Goal: Task Accomplishment & Management: Manage account settings

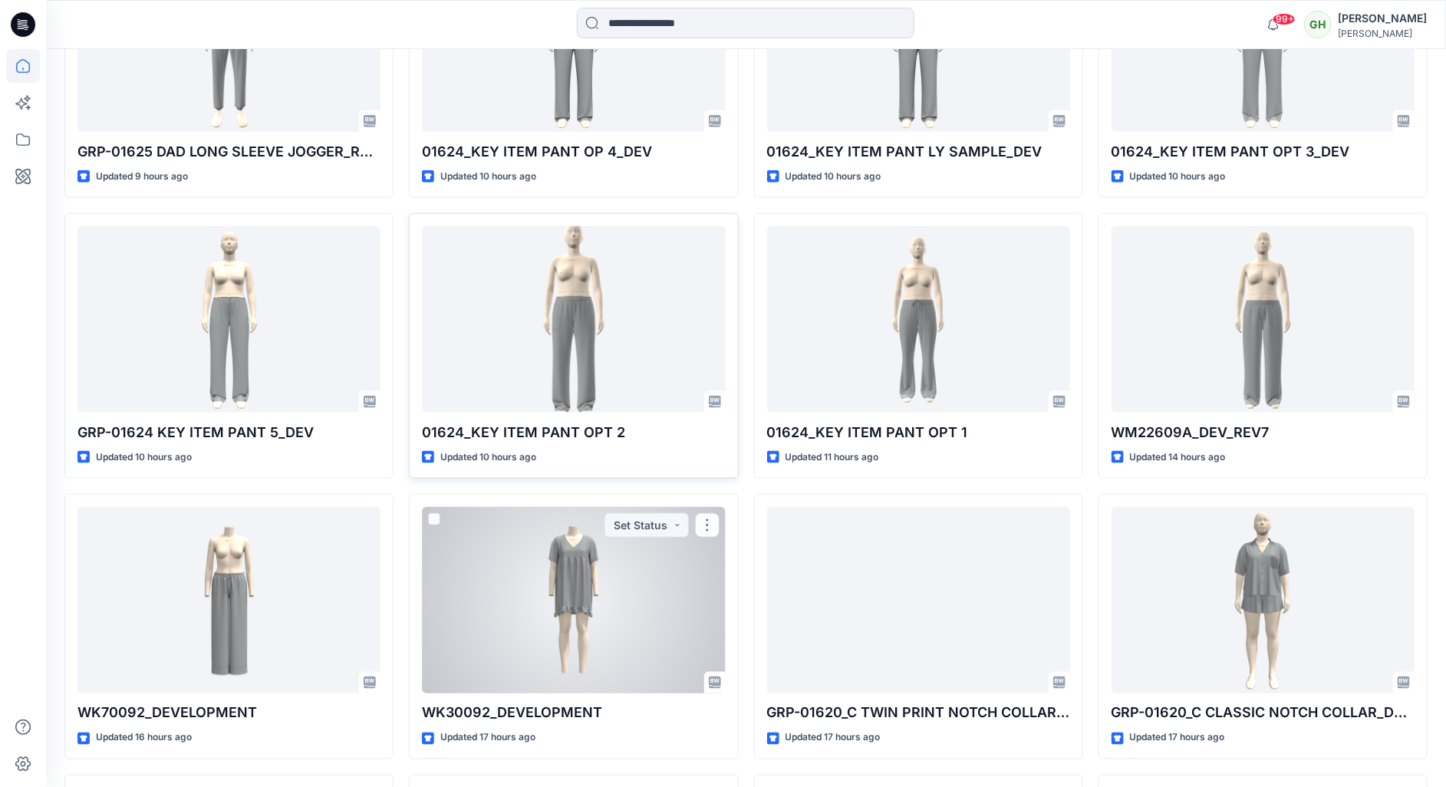
scroll to position [946, 0]
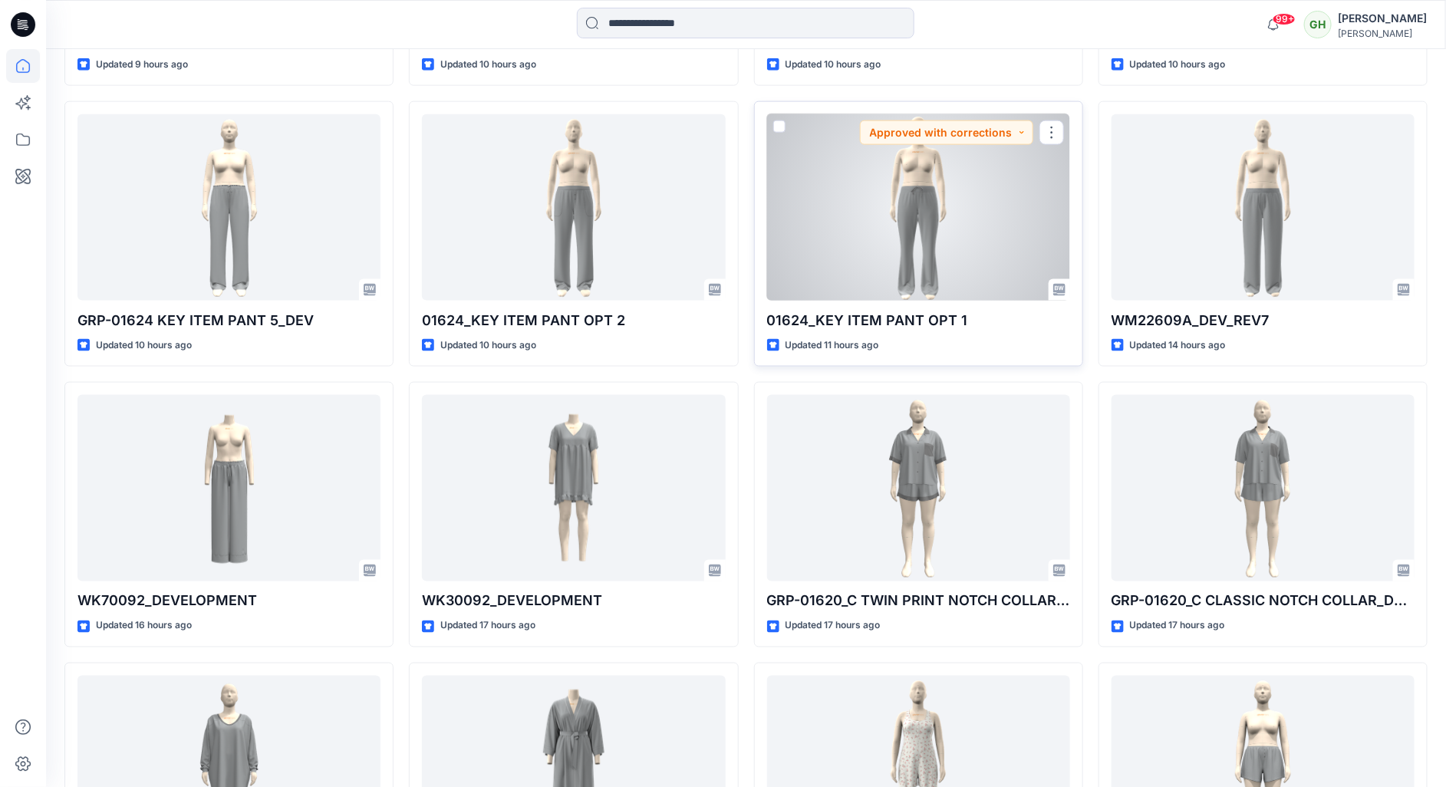
click at [926, 222] on div at bounding box center [918, 207] width 303 height 187
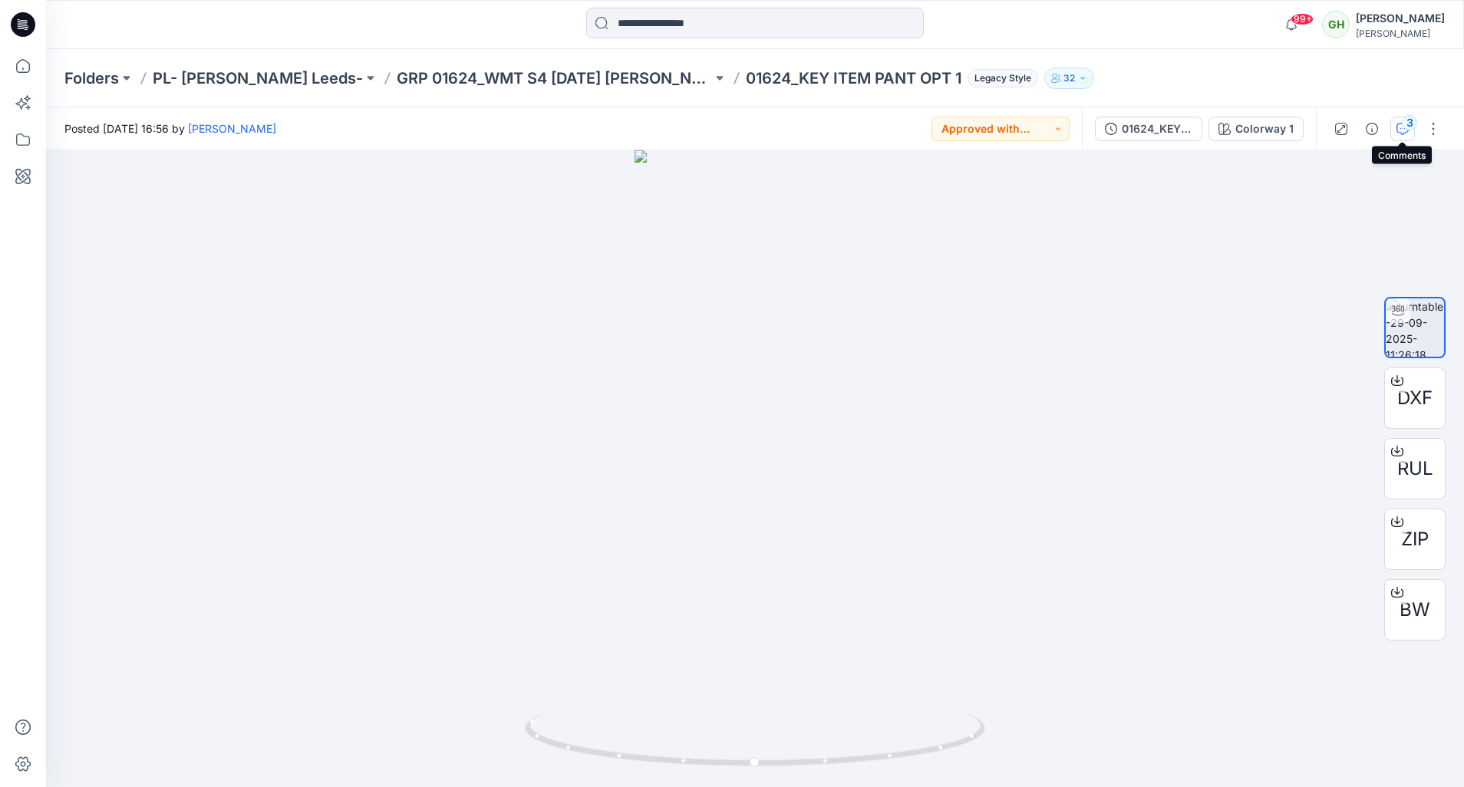
click at [1404, 131] on icon "button" at bounding box center [1402, 129] width 12 height 12
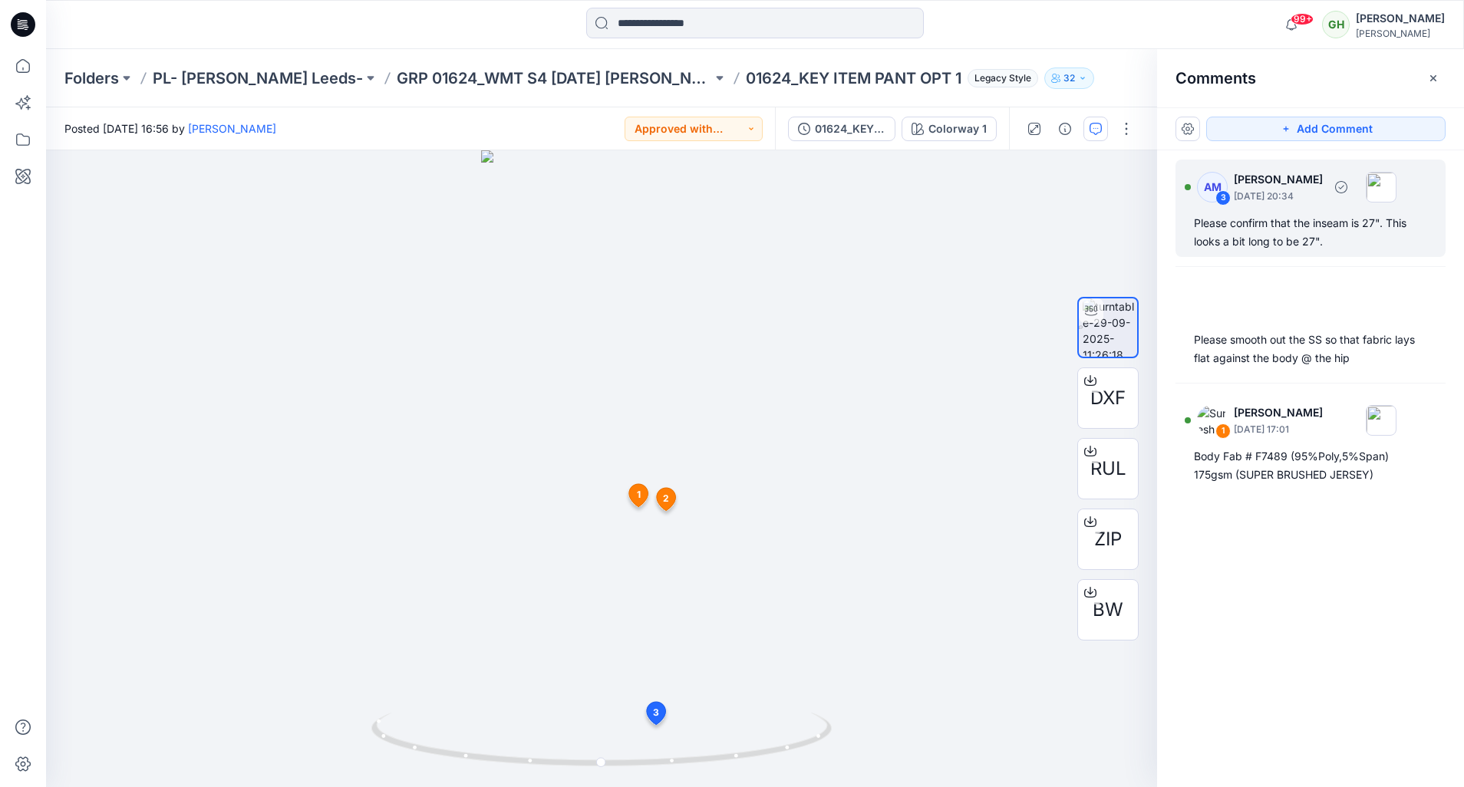
click at [1323, 238] on div "Please confirm that the inseam is 27". This looks a bit long to be 27"." at bounding box center [1310, 232] width 233 height 37
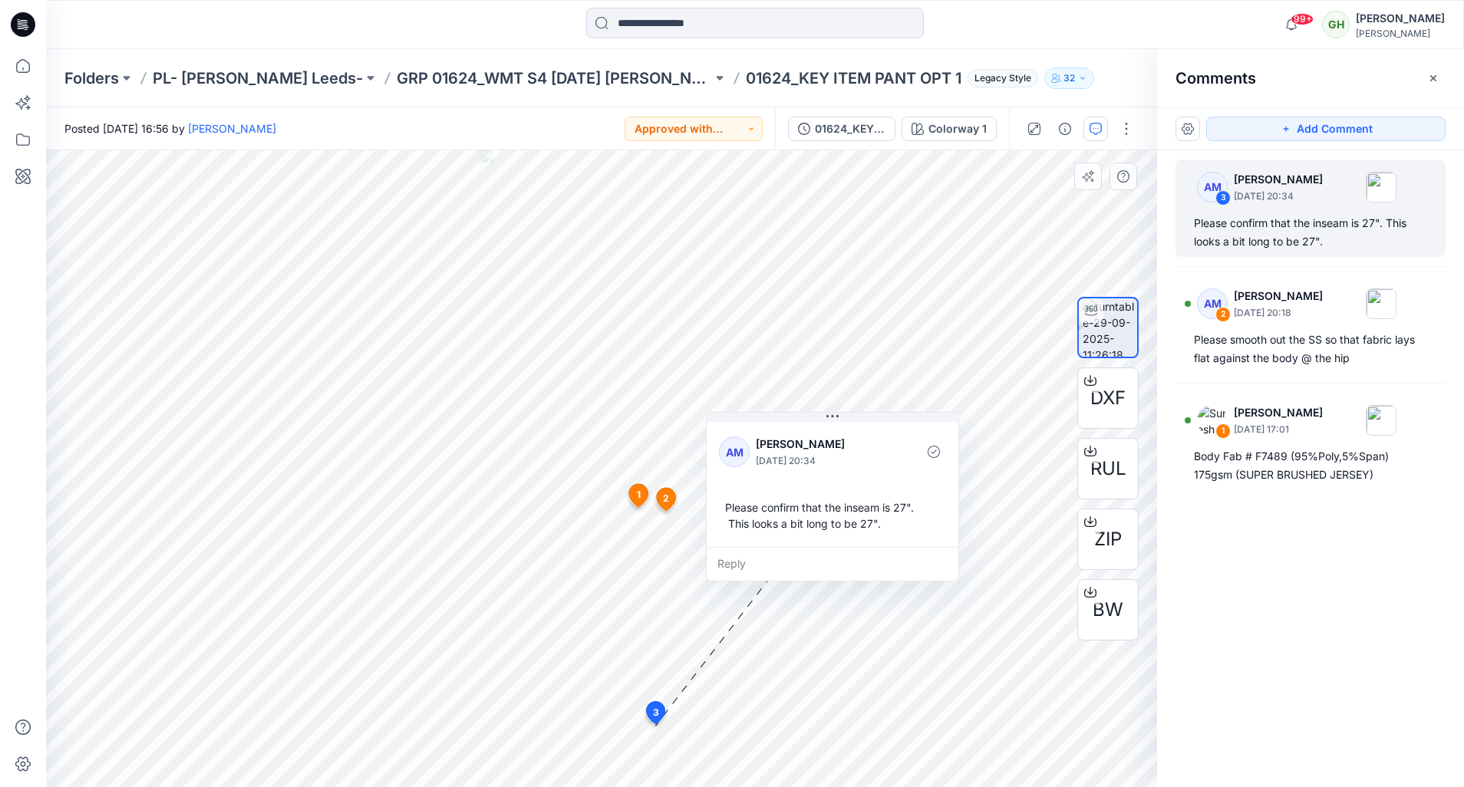
drag, startPoint x: 751, startPoint y: 654, endPoint x: 877, endPoint y: 474, distance: 219.2
click at [877, 474] on div "AM Alexandra Medina September 29, 2025 20:34 Please confirm that the inseam is …" at bounding box center [833, 483] width 252 height 128
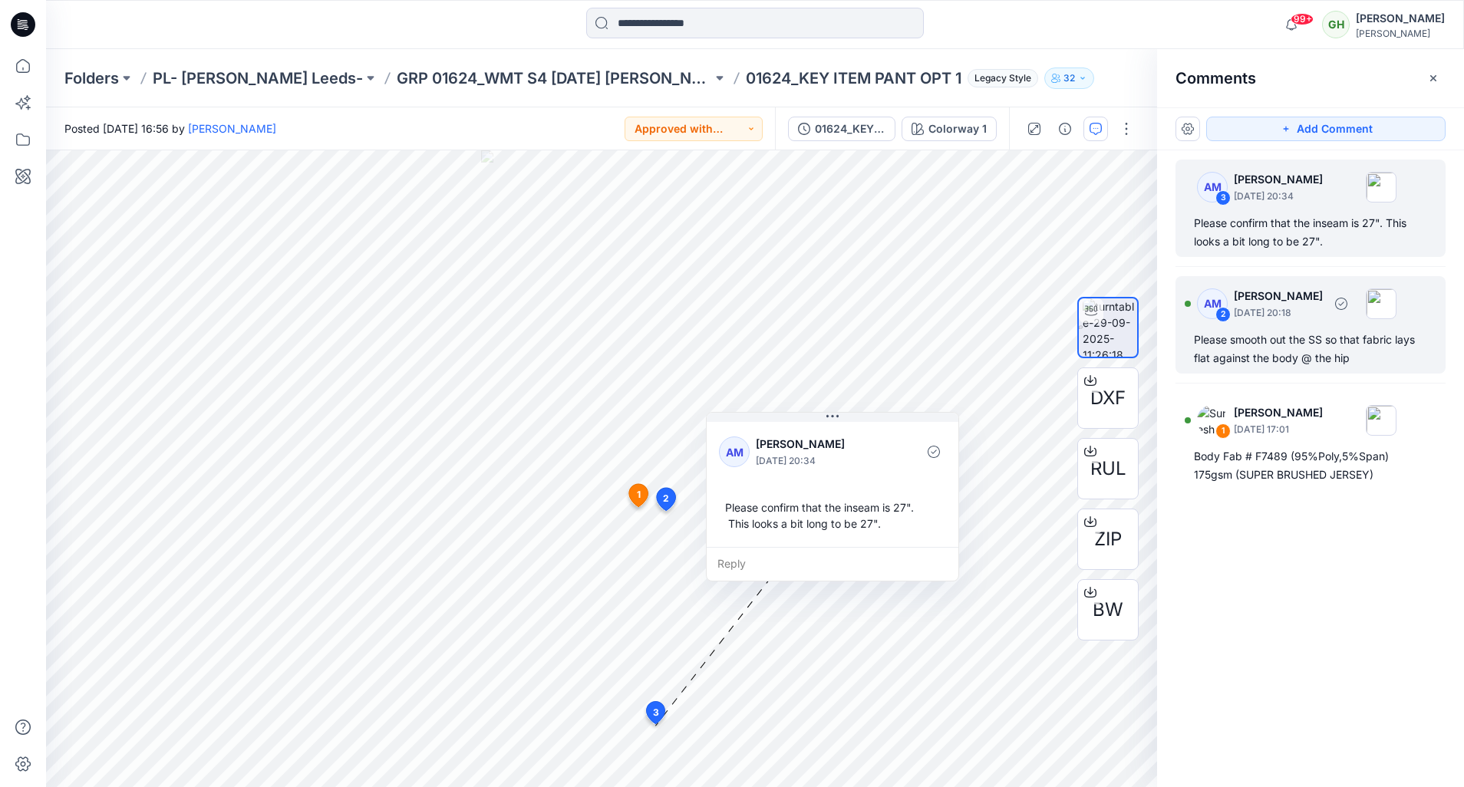
click at [1280, 332] on div "Please smooth out the SS so that fabric lays flat against the body @ the hip" at bounding box center [1310, 349] width 233 height 37
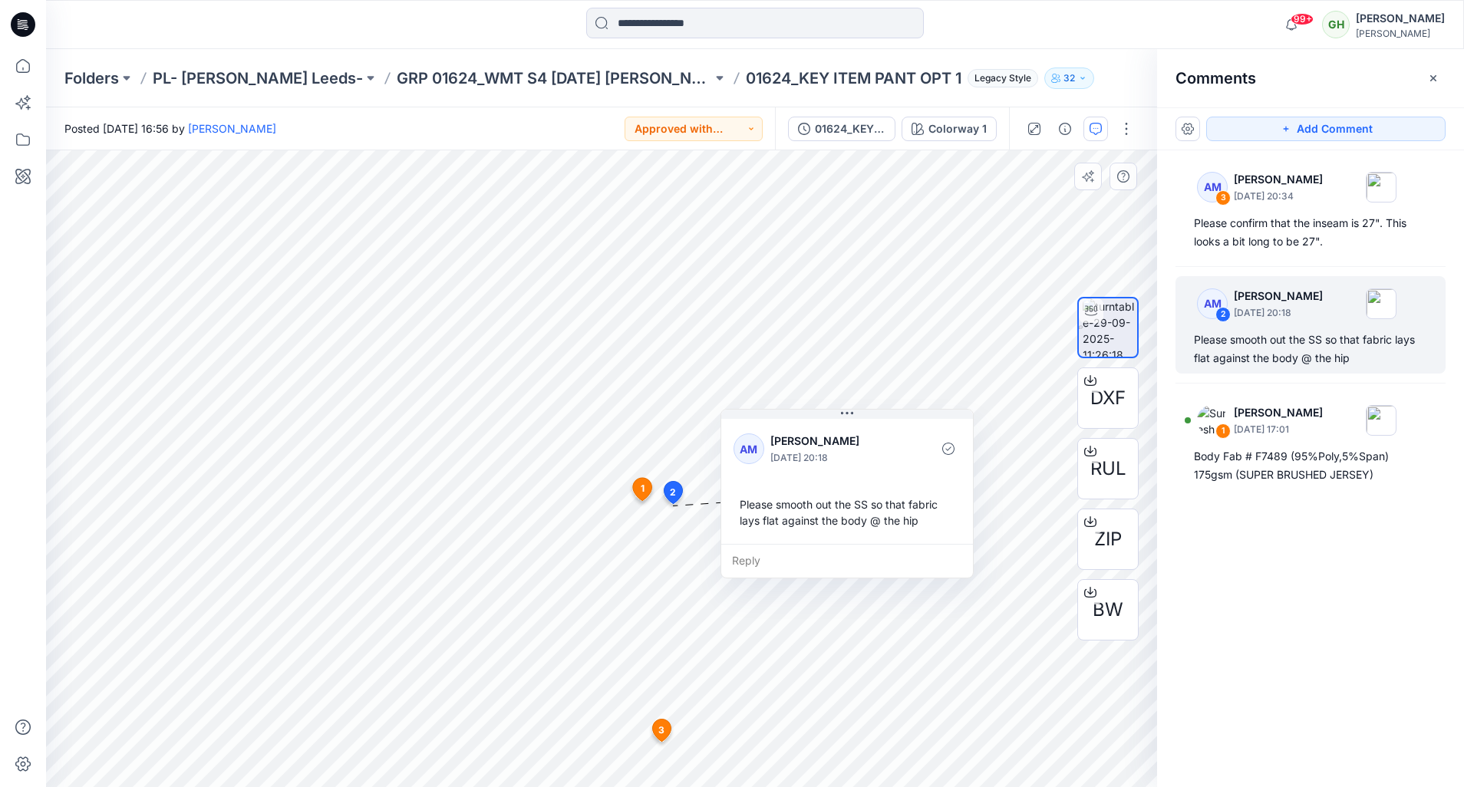
drag, startPoint x: 822, startPoint y: 619, endPoint x: 893, endPoint y: 516, distance: 125.1
click at [893, 516] on div "Please smooth out the SS so that fabric lays flat against the body @ the hip" at bounding box center [846, 512] width 227 height 44
click at [18, 16] on icon at bounding box center [23, 24] width 25 height 25
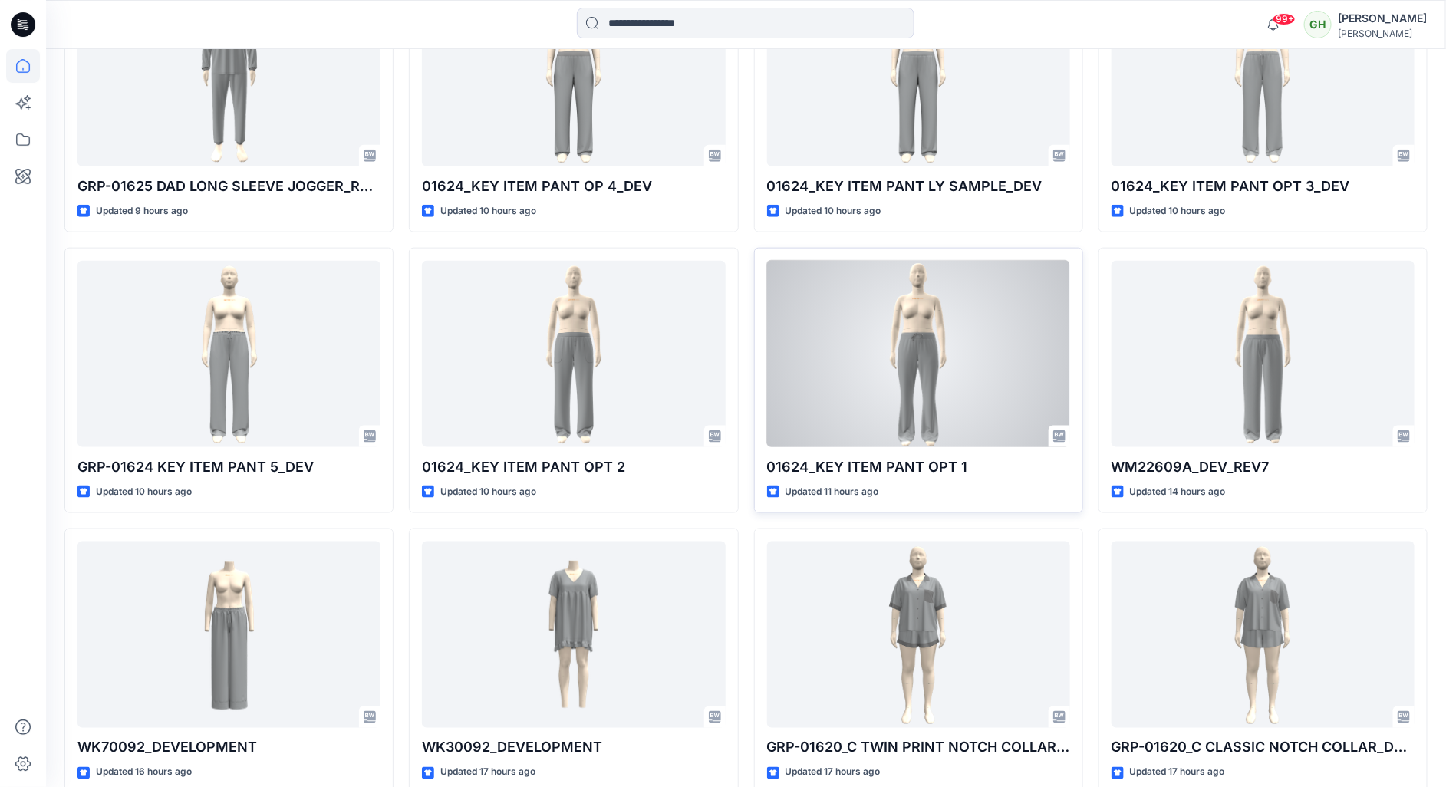
scroll to position [805, 0]
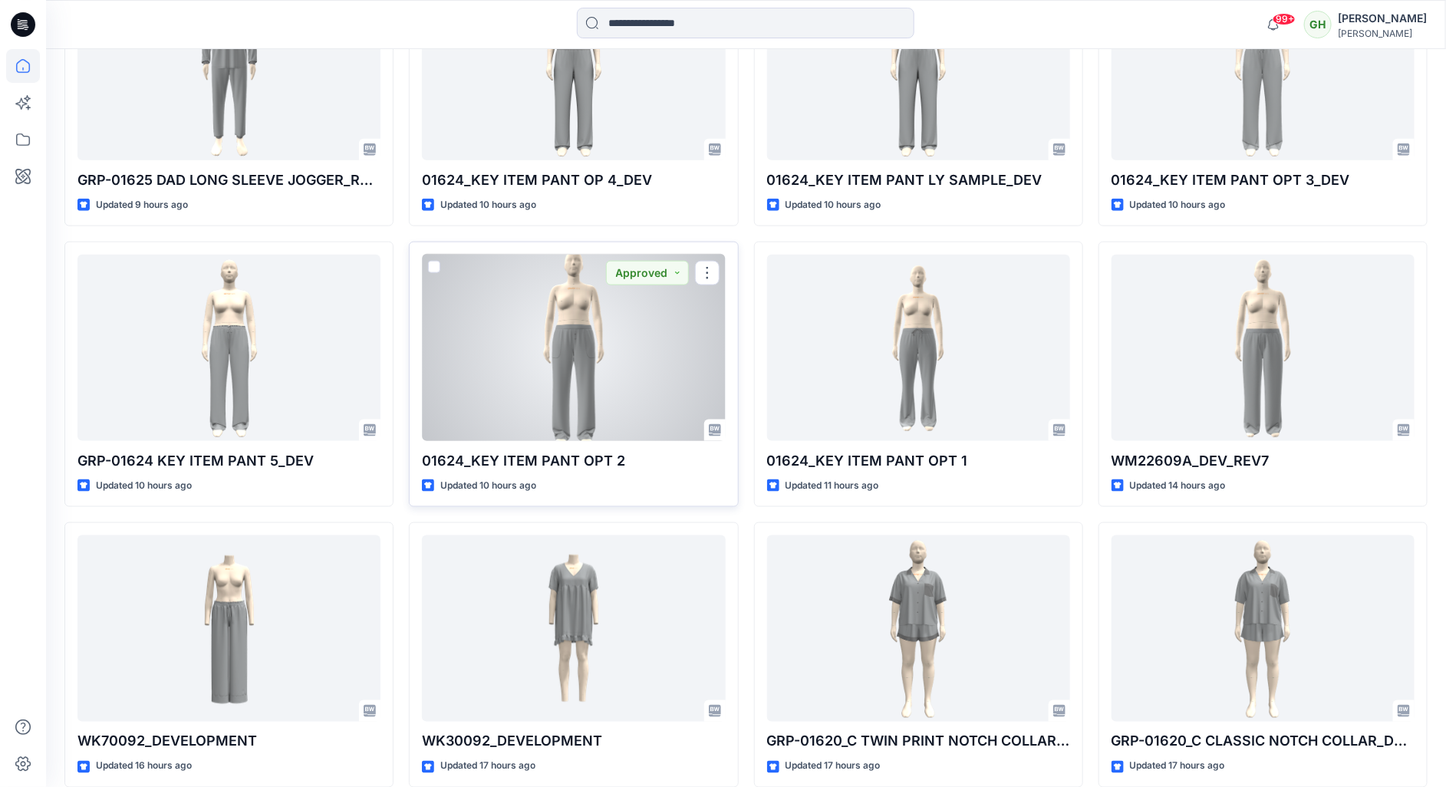
click at [562, 405] on div at bounding box center [573, 348] width 303 height 187
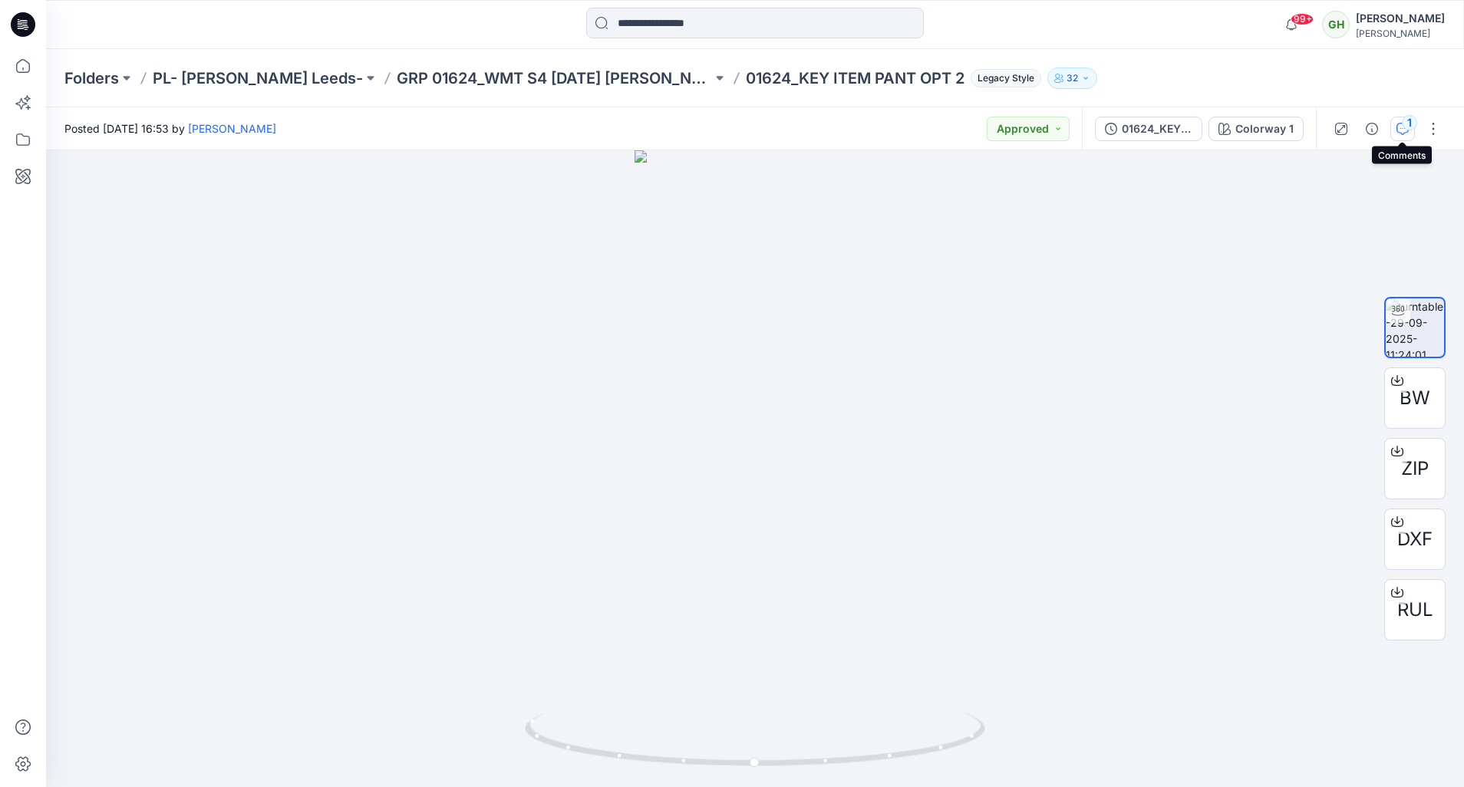
click at [1409, 130] on div "1" at bounding box center [1409, 122] width 15 height 15
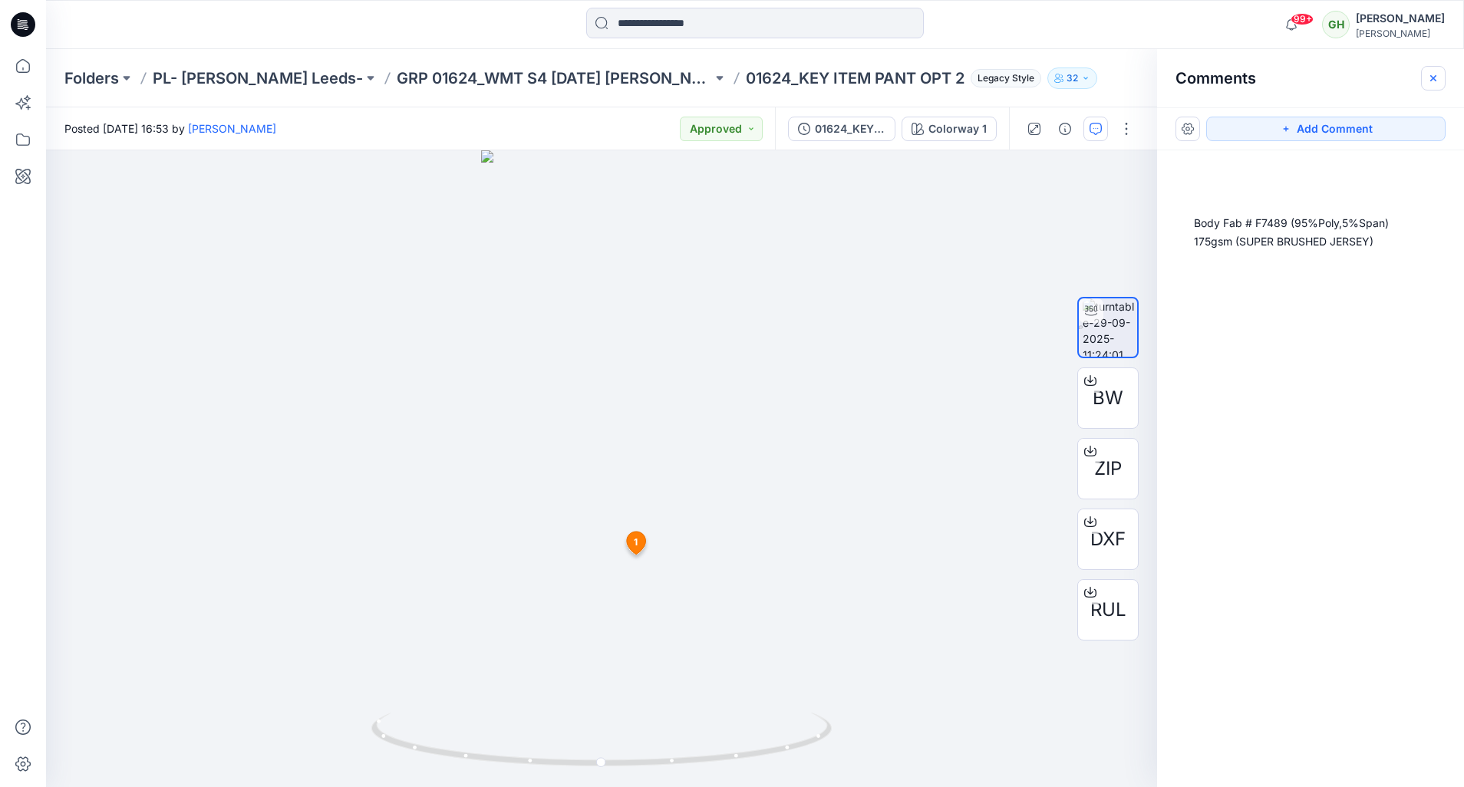
click at [1436, 79] on icon "button" at bounding box center [1433, 78] width 12 height 12
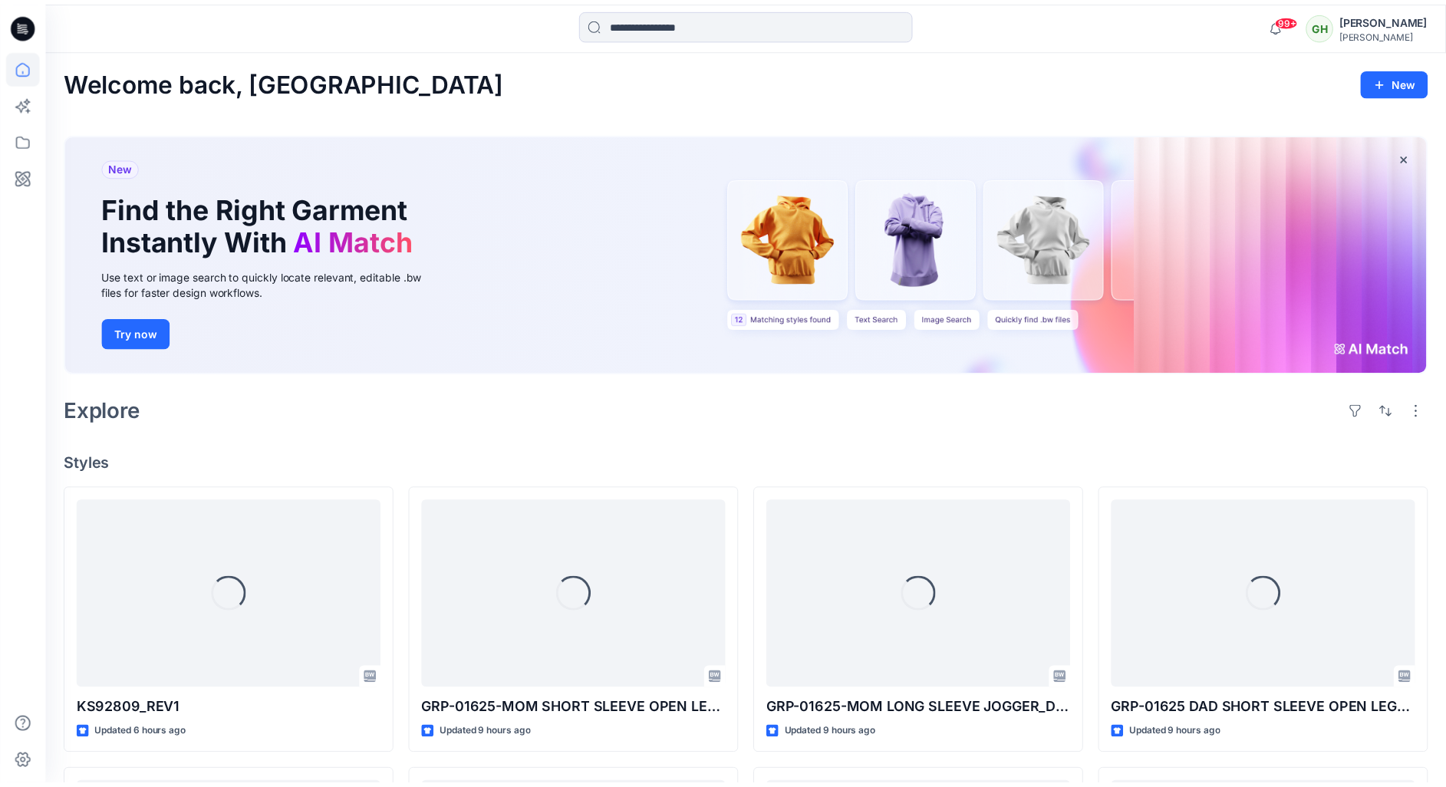
scroll to position [805, 0]
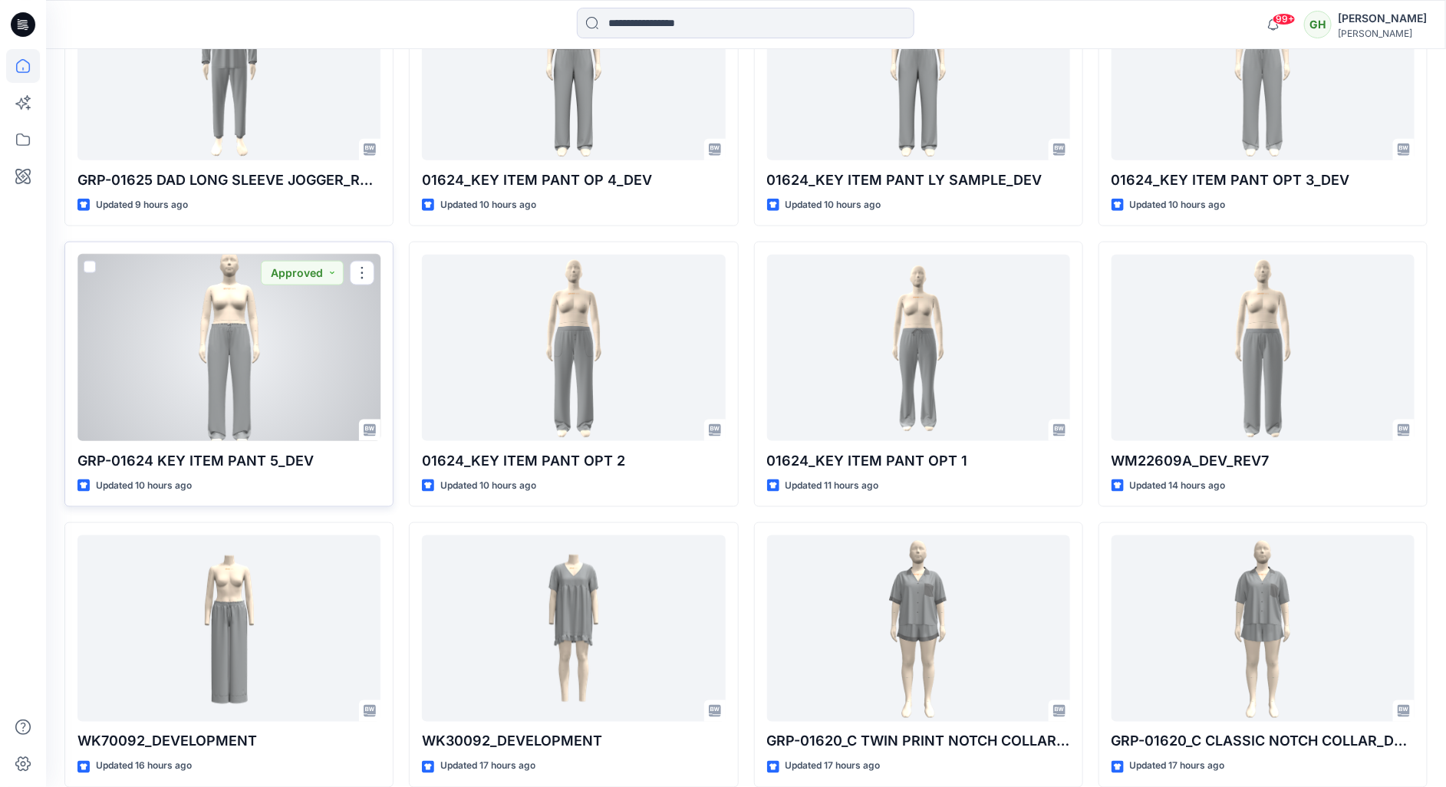
click at [265, 376] on div at bounding box center [228, 348] width 303 height 187
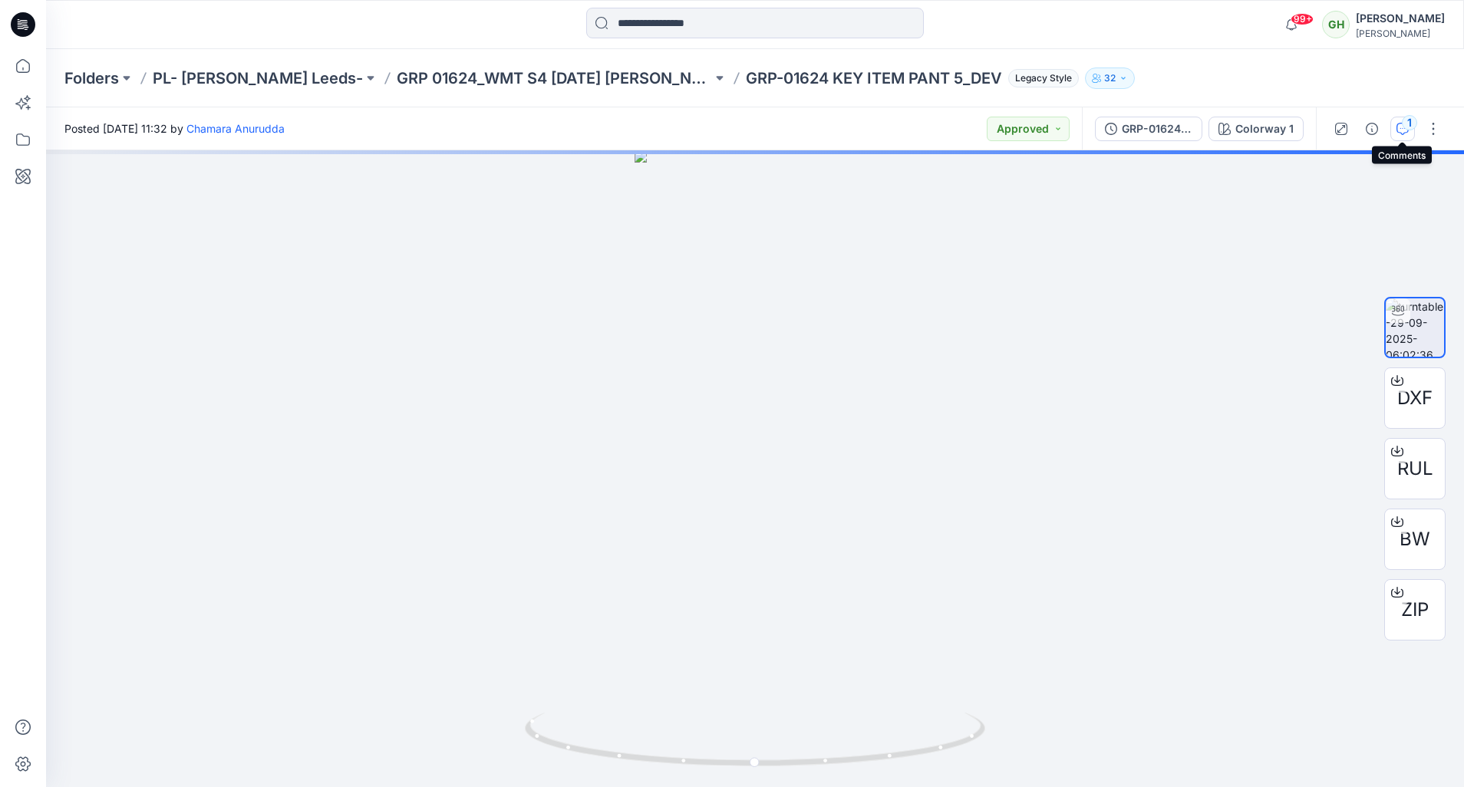
click at [1406, 127] on div "1" at bounding box center [1409, 122] width 15 height 15
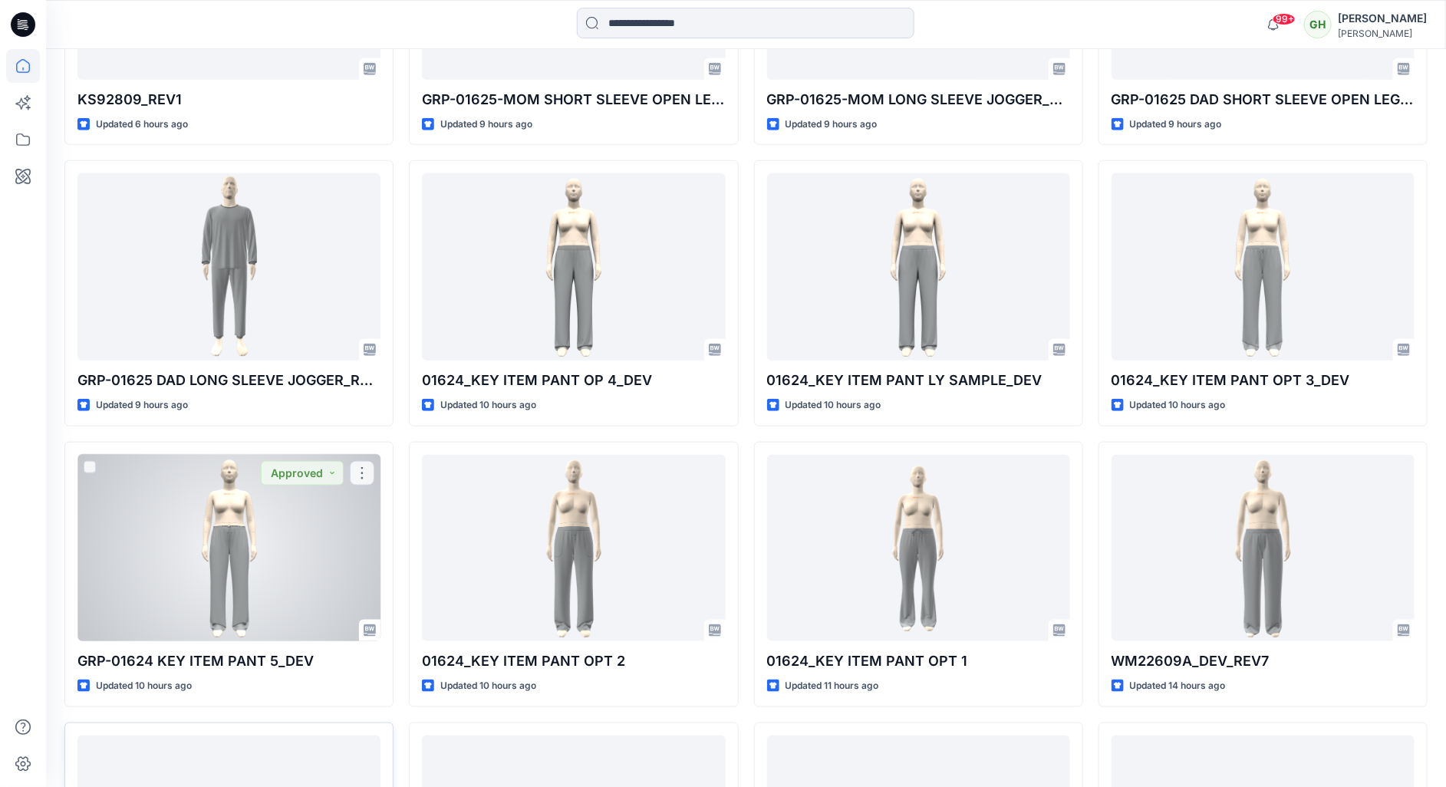
scroll to position [575, 0]
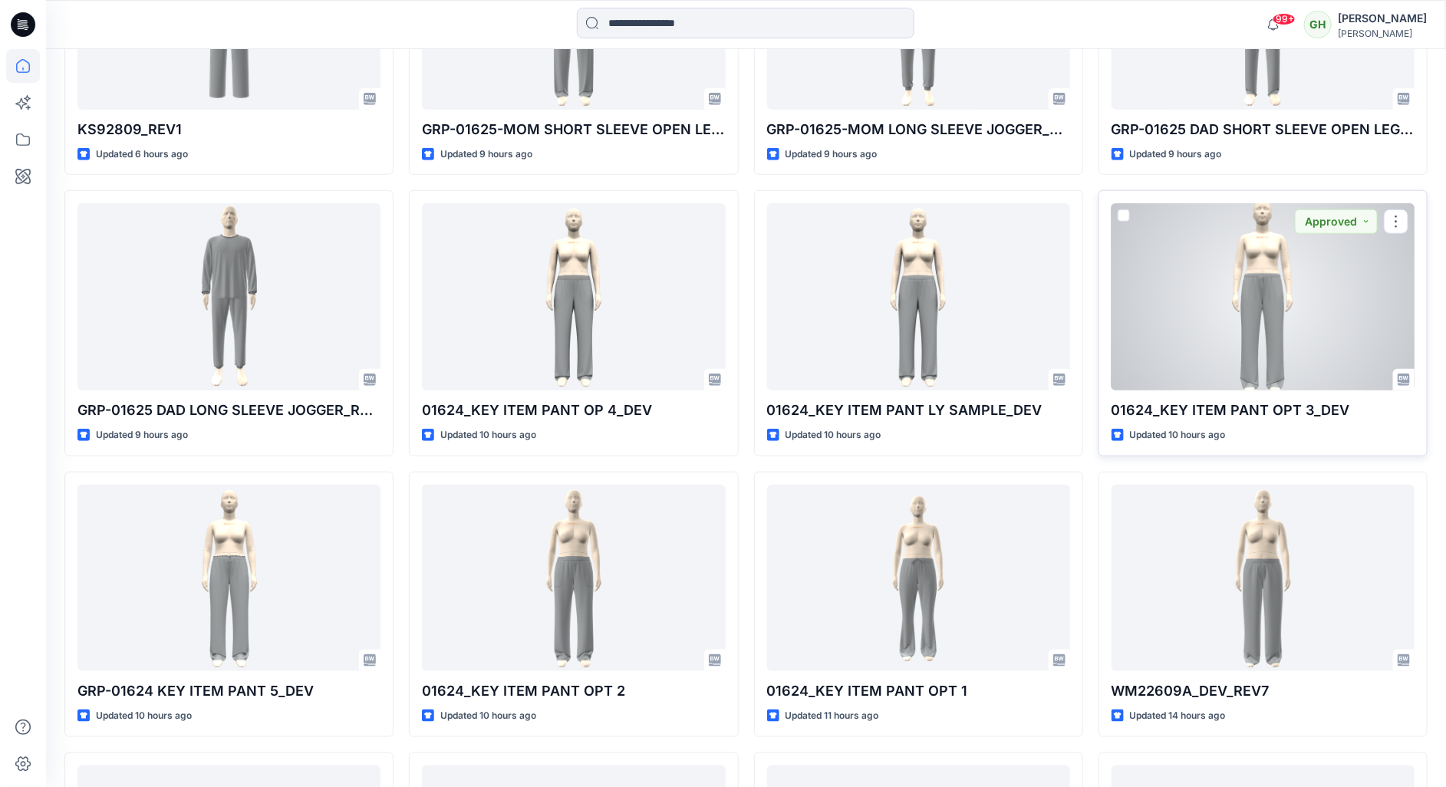
click at [1313, 324] on div at bounding box center [1263, 296] width 303 height 187
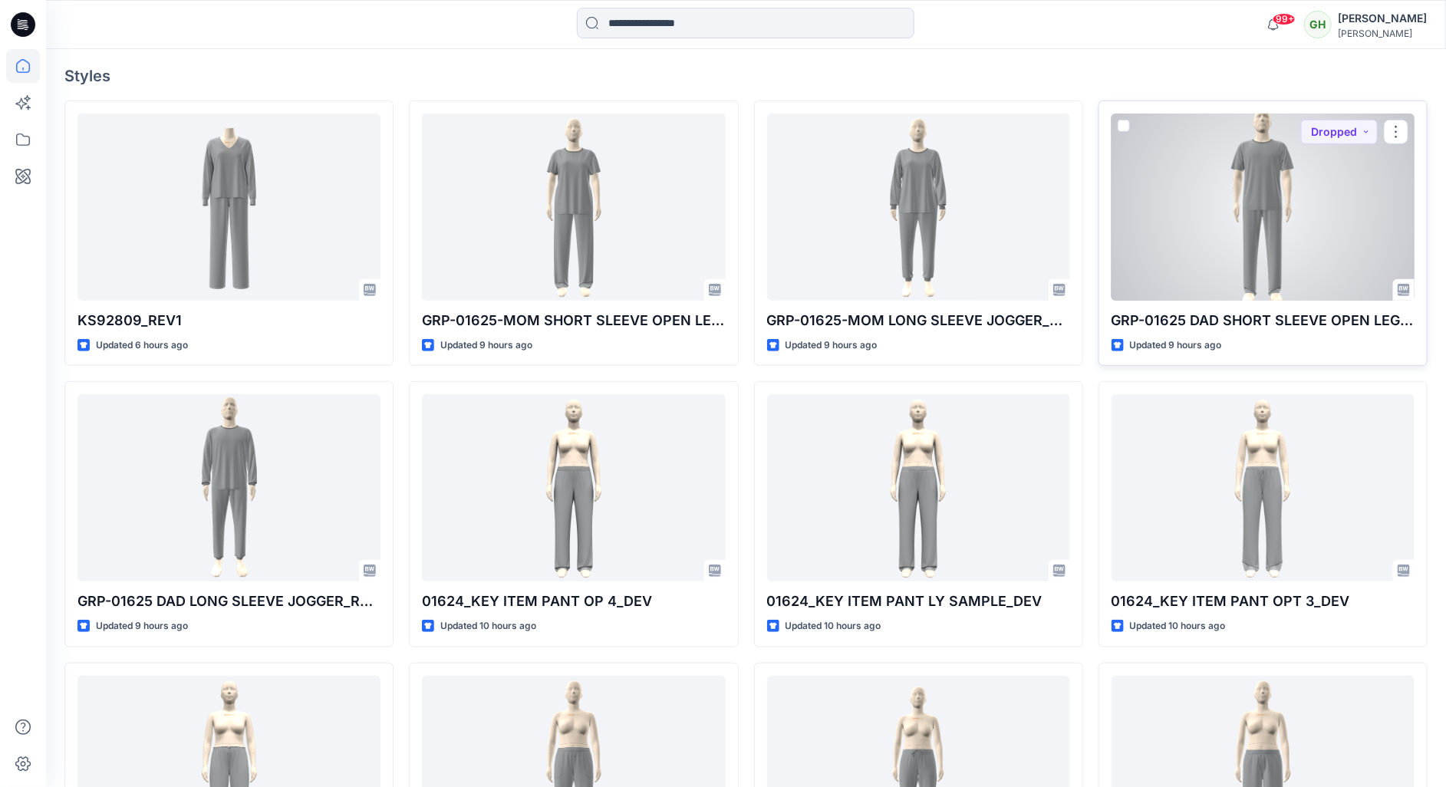
scroll to position [230, 0]
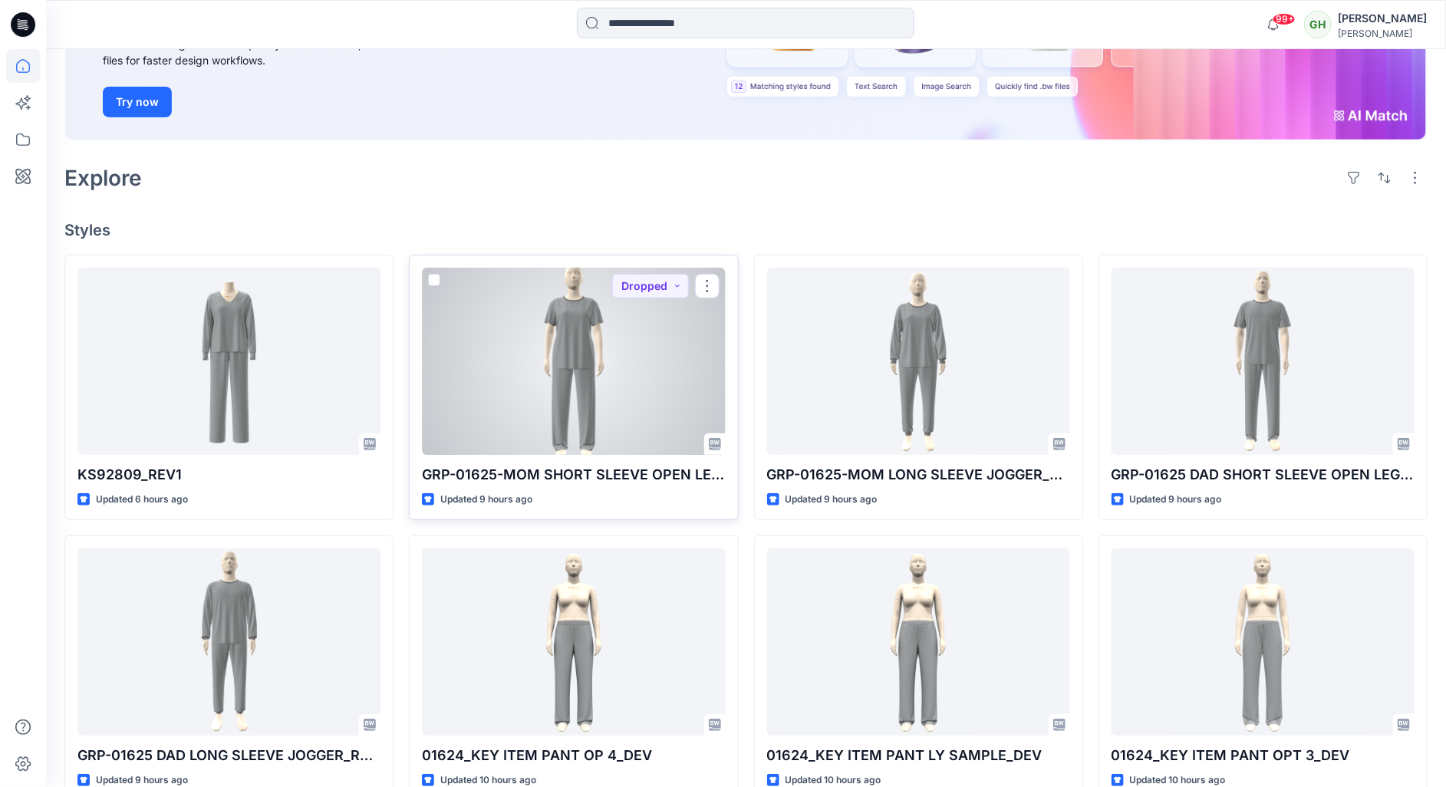
click at [640, 343] on div at bounding box center [573, 361] width 303 height 187
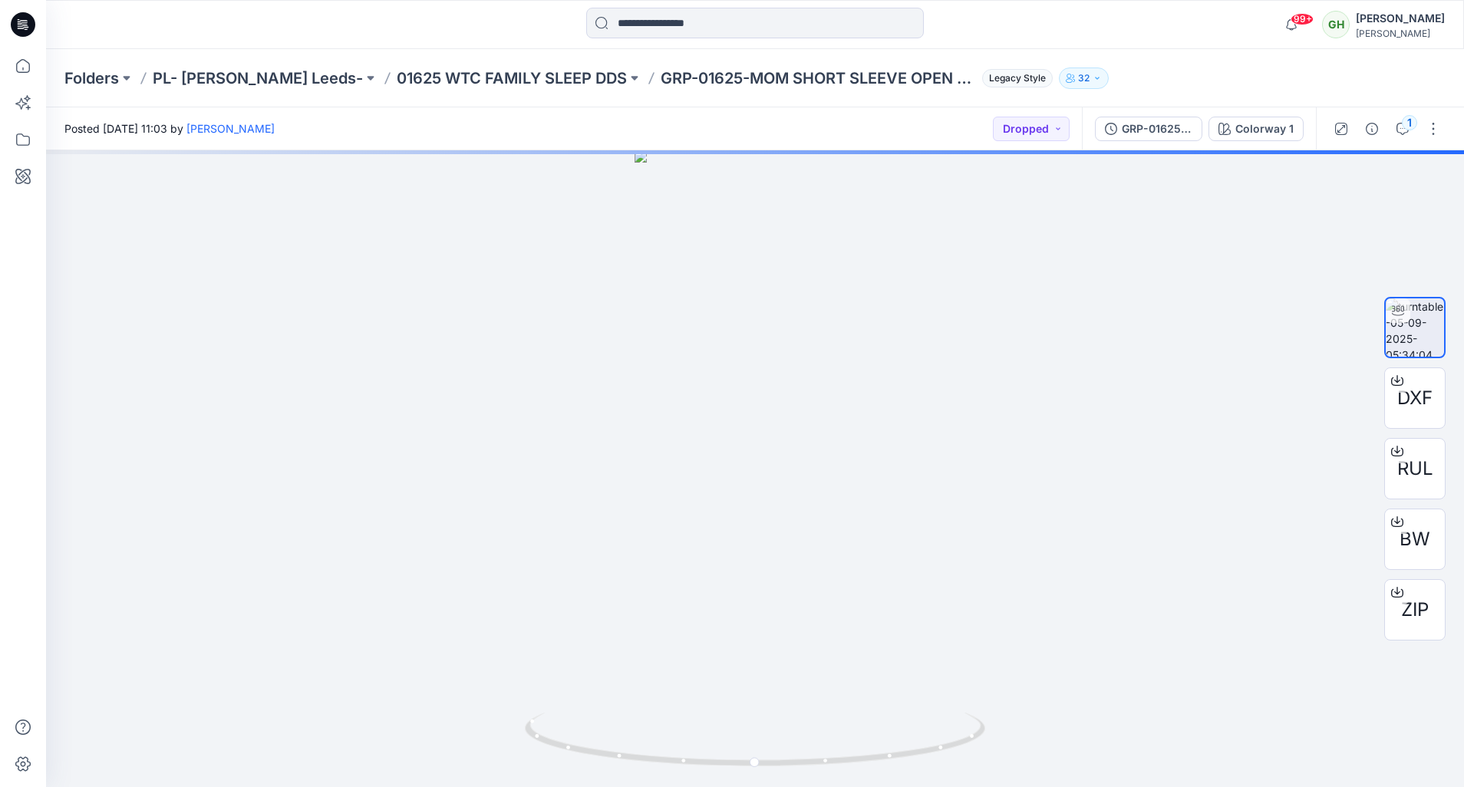
click at [423, 60] on div "Folders PL- Richards Leeds- 01625 WTC FAMILY SLEEP DDS GRP-01625-MOM SHORT SLEE…" at bounding box center [755, 78] width 1418 height 58
click at [427, 81] on p "01625 WTC FAMILY SLEEP DDS" at bounding box center [512, 78] width 230 height 21
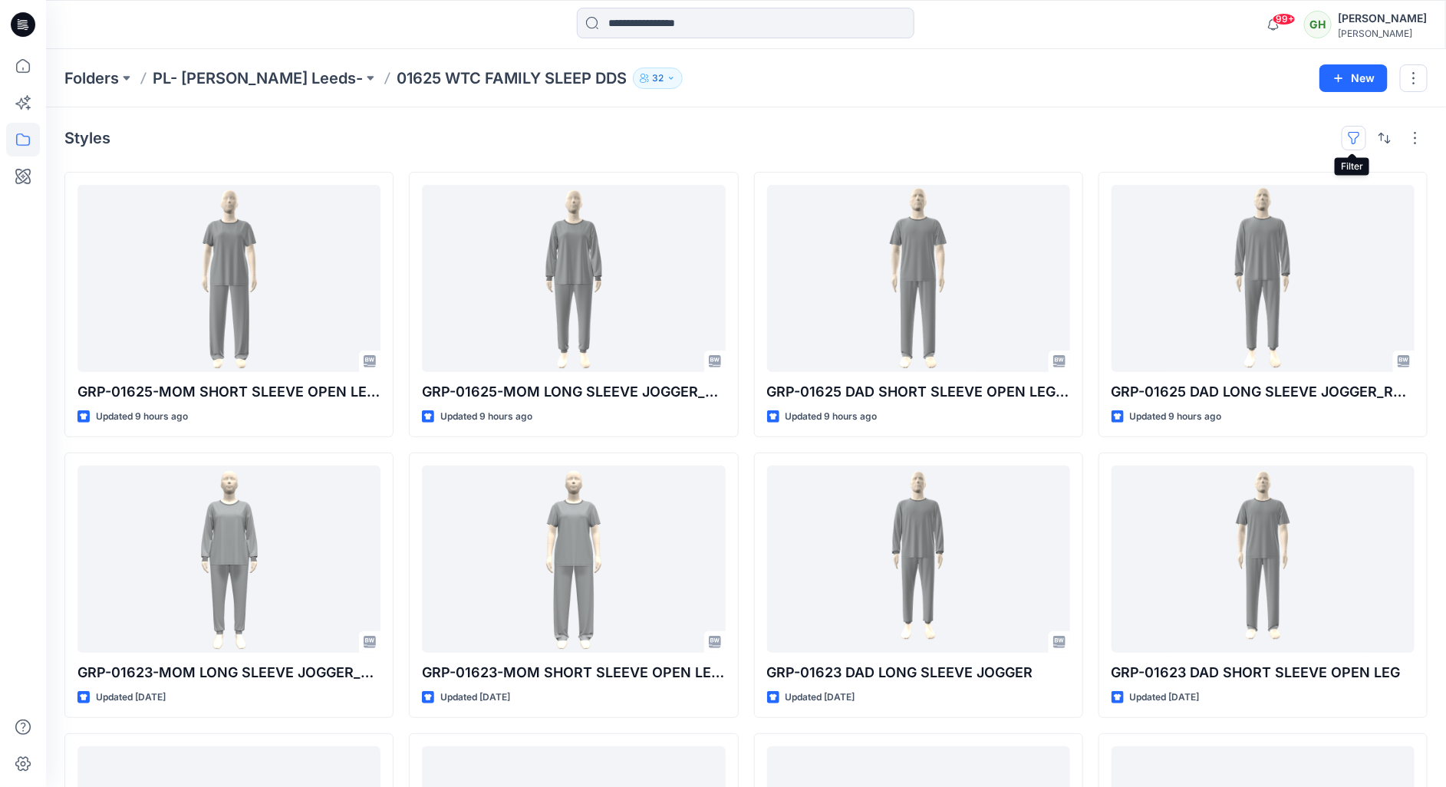
click at [1356, 137] on button "button" at bounding box center [1354, 138] width 25 height 25
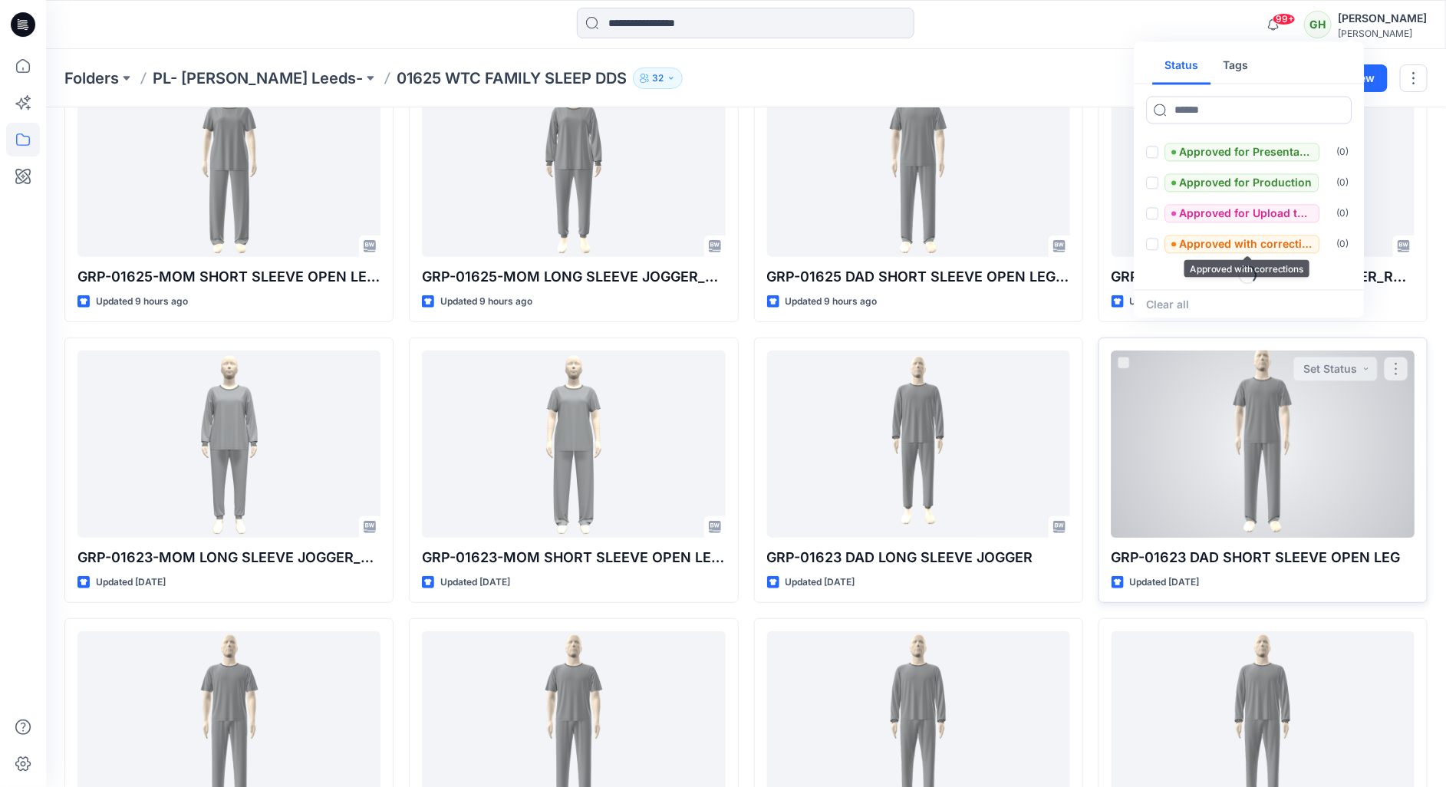
scroll to position [230, 0]
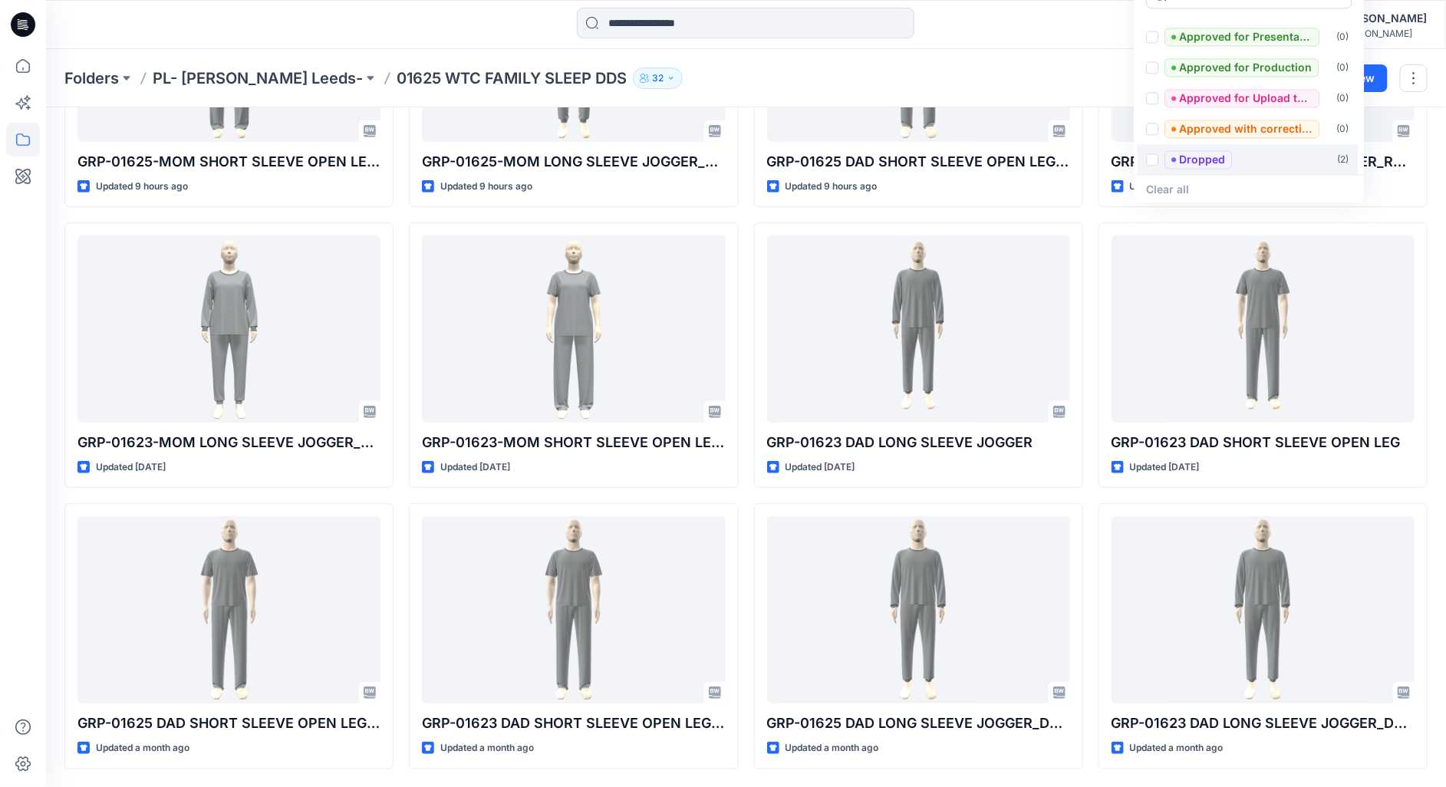
click at [1194, 163] on p "Dropped" at bounding box center [1203, 160] width 46 height 18
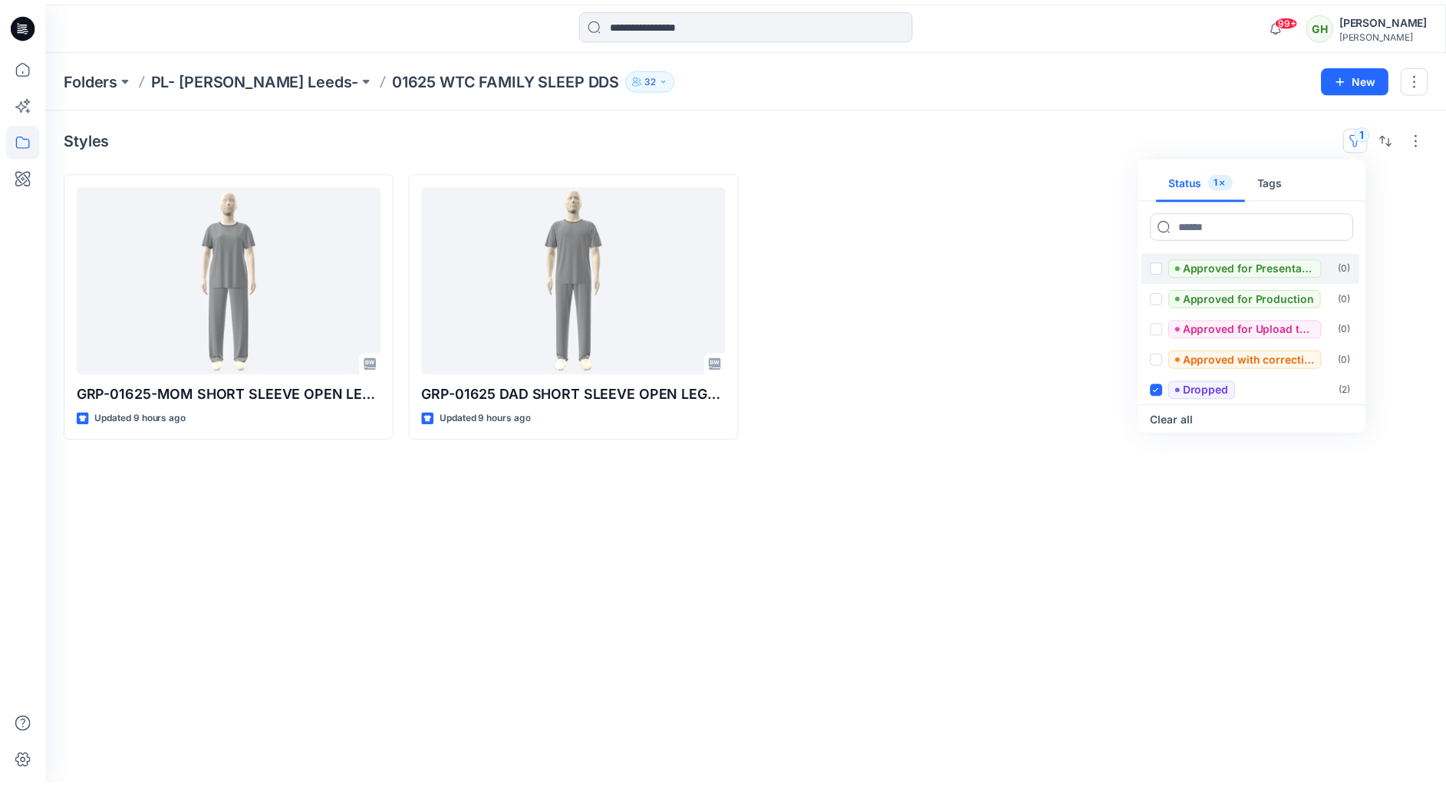
scroll to position [0, 0]
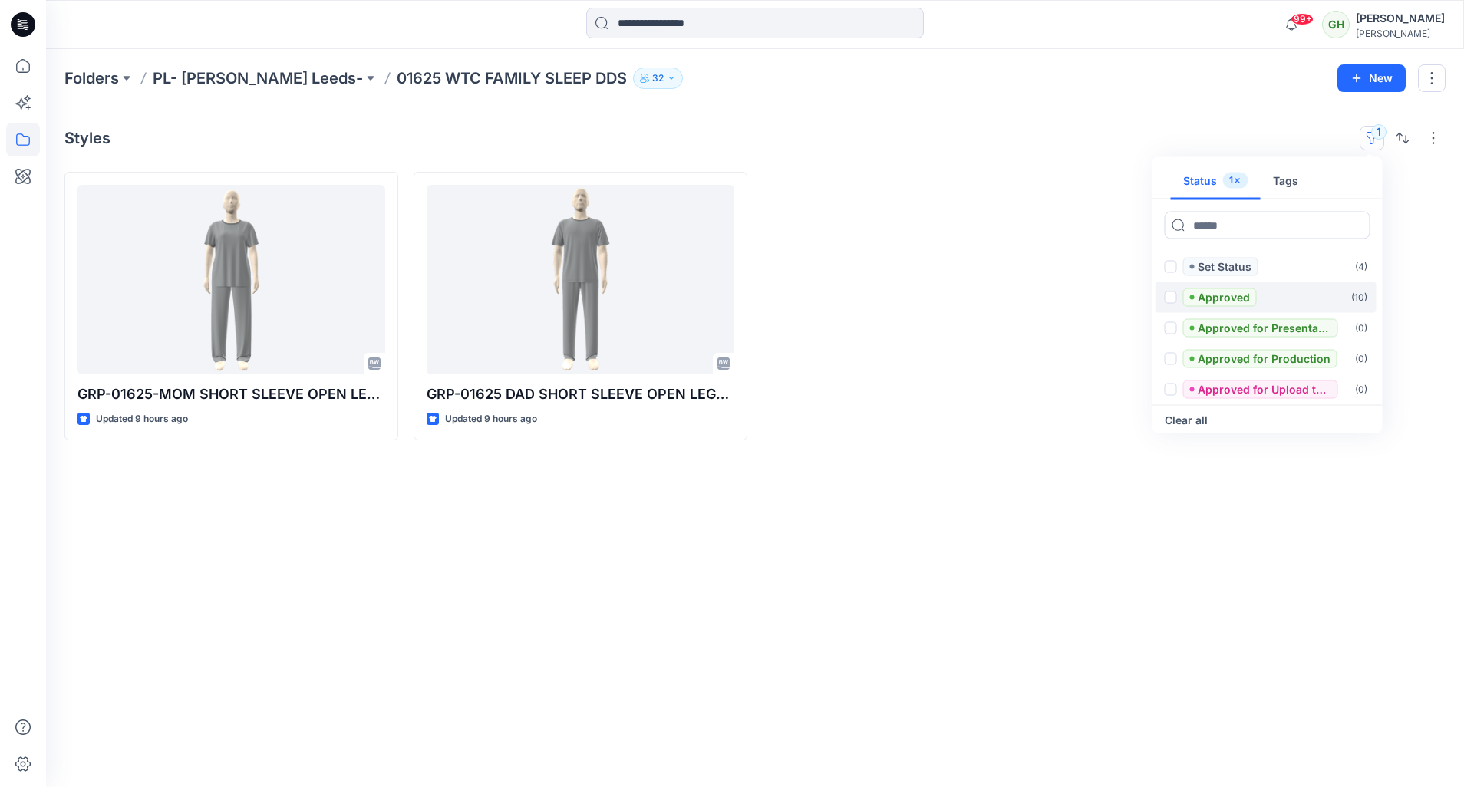
click at [1174, 300] on span at bounding box center [1171, 298] width 12 height 12
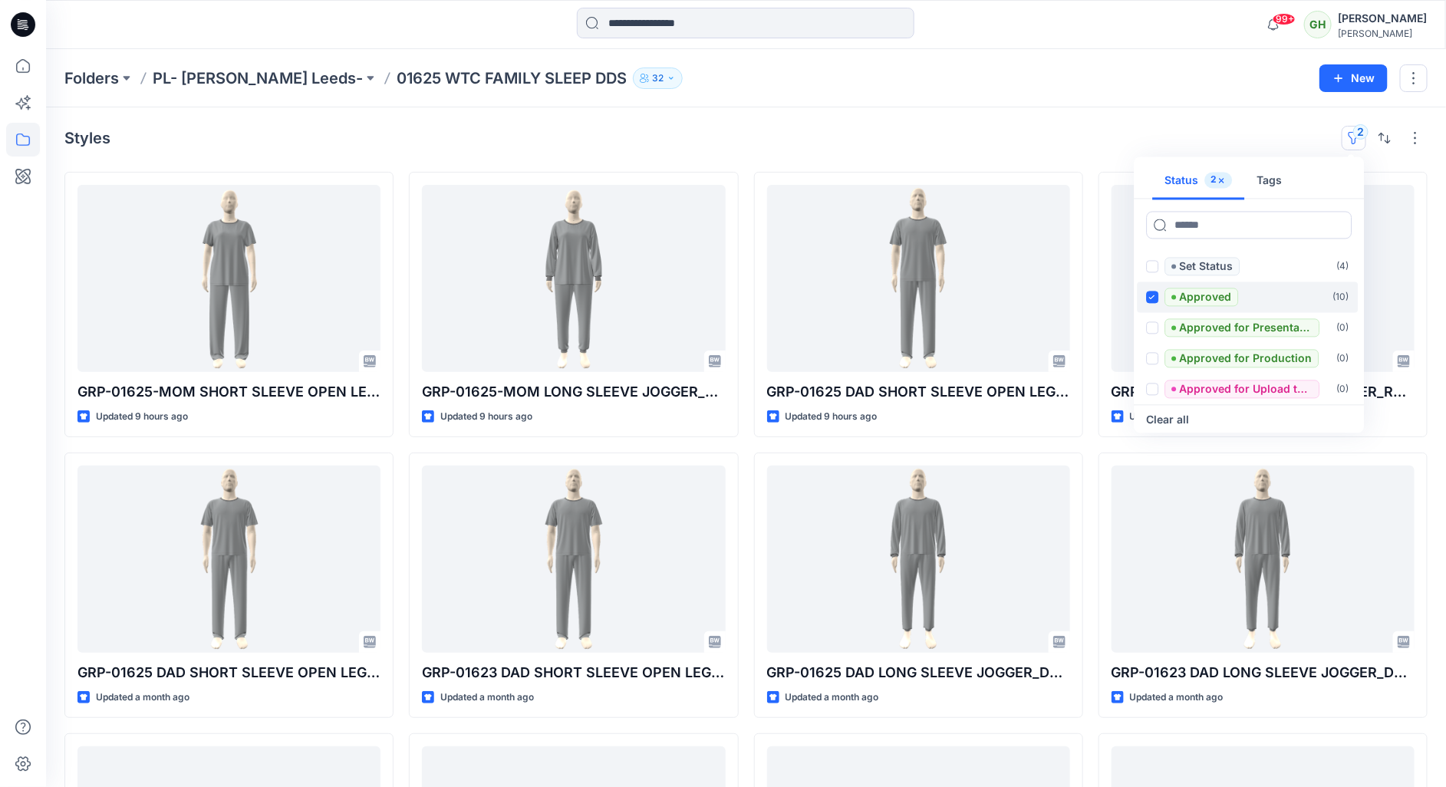
click at [1163, 299] on div "Approved" at bounding box center [1193, 297] width 92 height 18
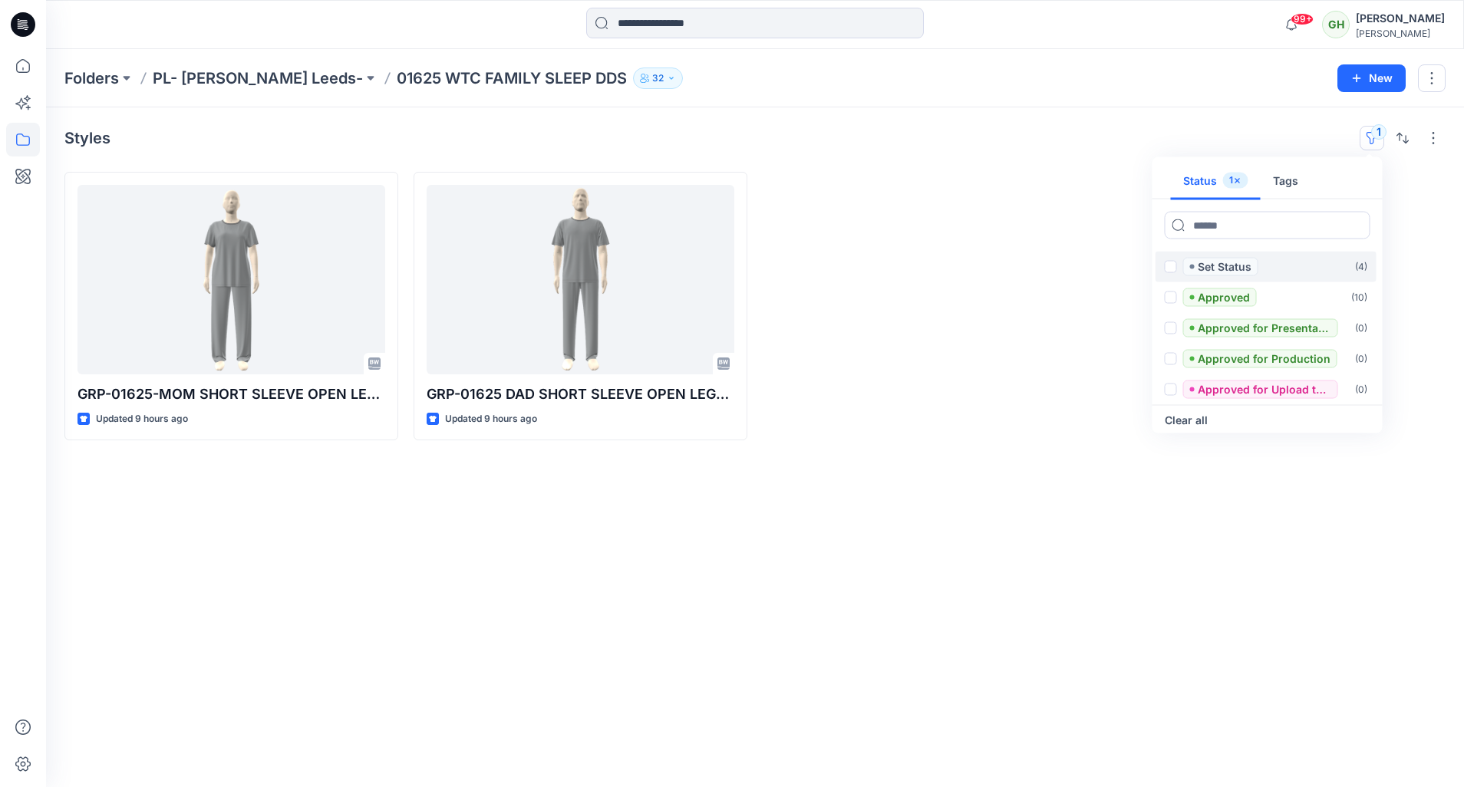
click at [1172, 274] on div "Set Status" at bounding box center [1212, 267] width 94 height 18
click at [1162, 420] on div "Clear all" at bounding box center [1267, 420] width 230 height 31
click at [1176, 417] on button "Clear all" at bounding box center [1186, 420] width 43 height 18
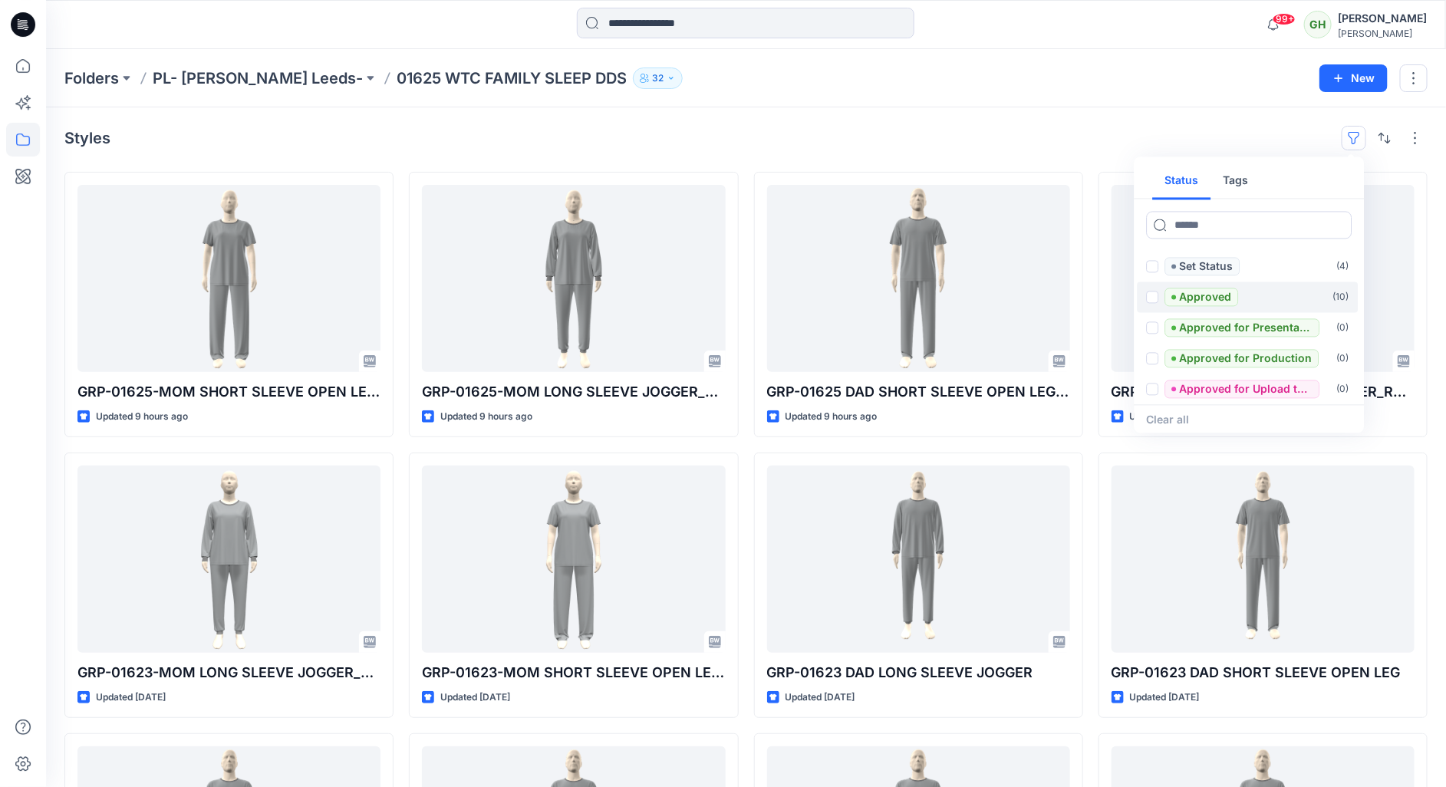
click at [1154, 301] on span at bounding box center [1153, 298] width 12 height 12
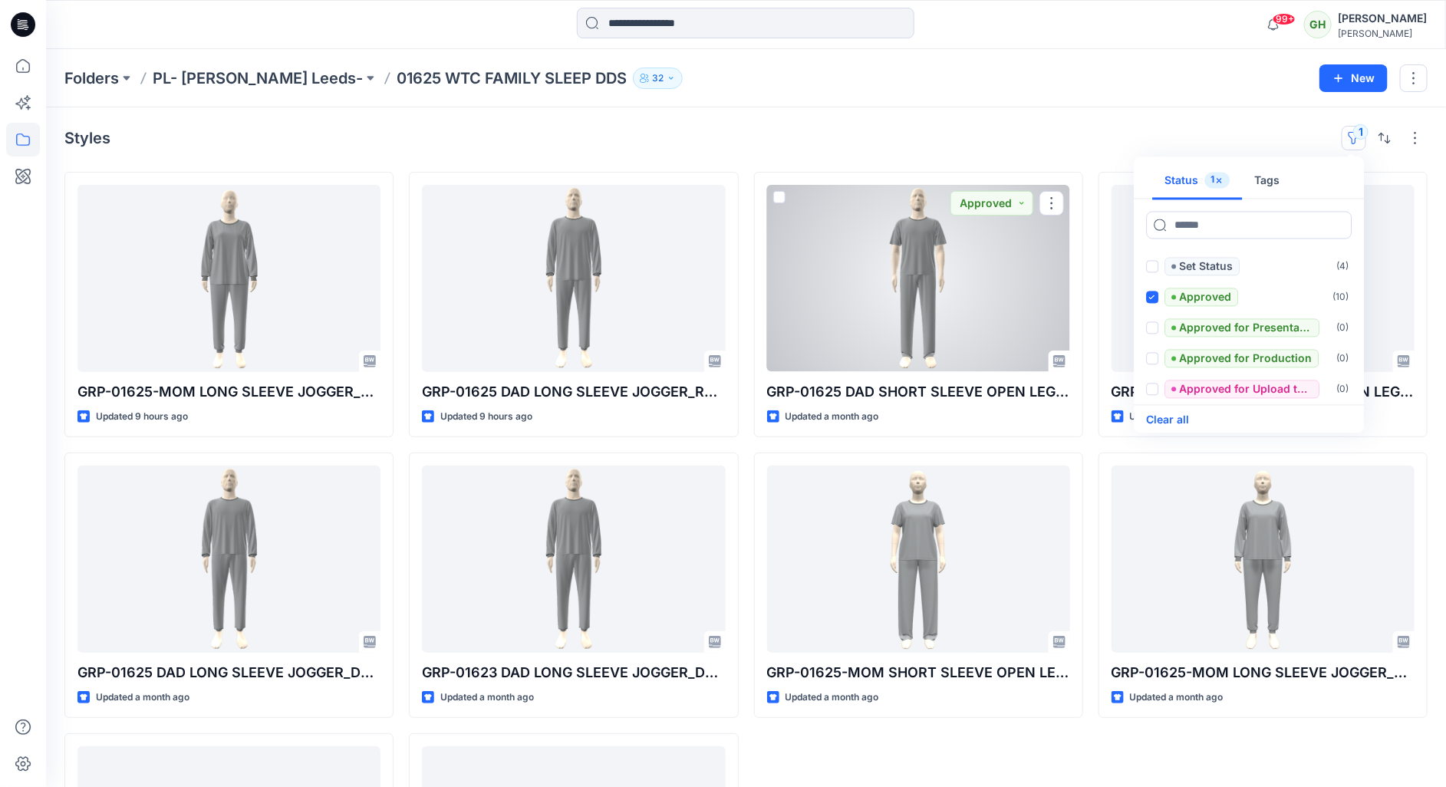
click at [1149, 421] on button "Clear all" at bounding box center [1168, 420] width 43 height 18
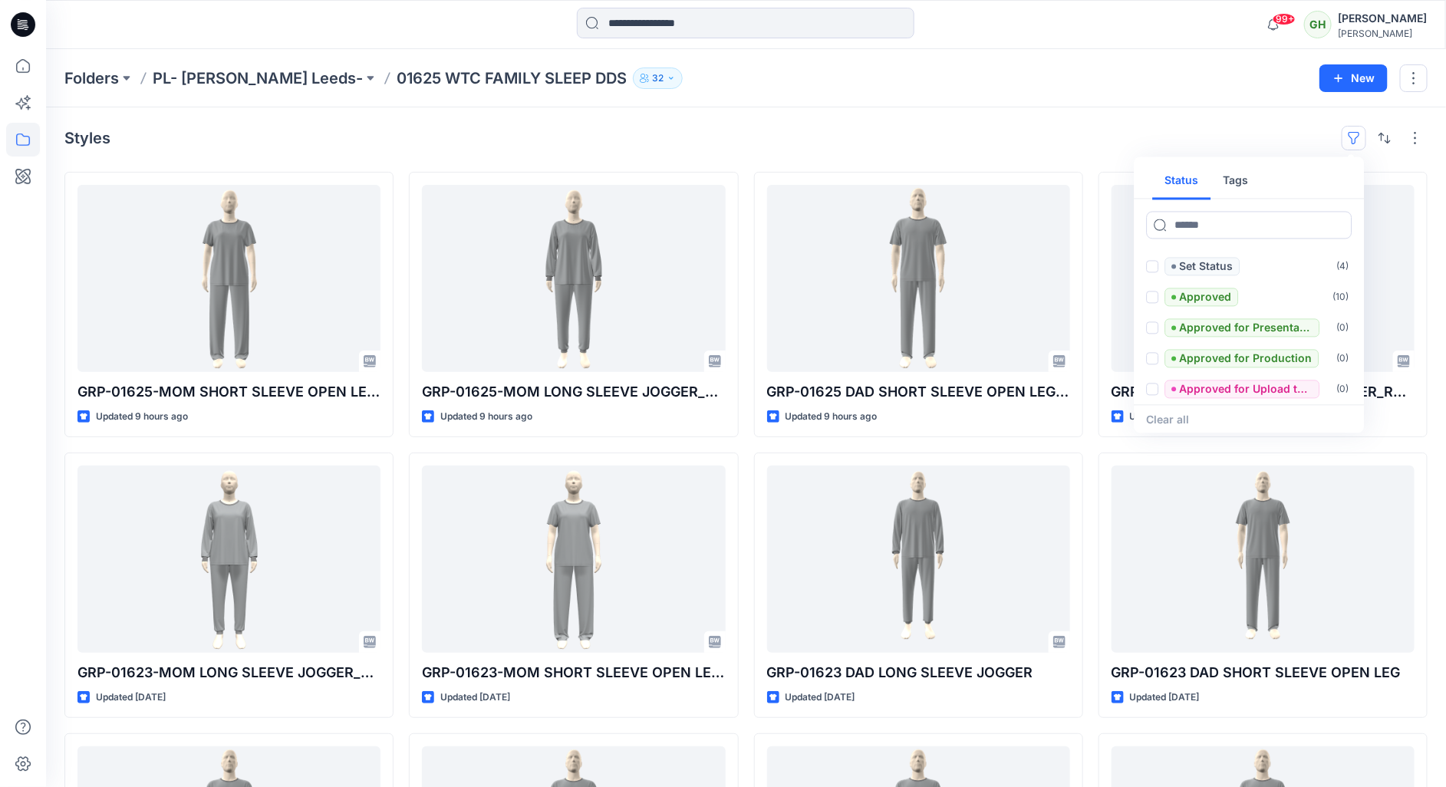
click at [15, 16] on icon at bounding box center [23, 24] width 25 height 25
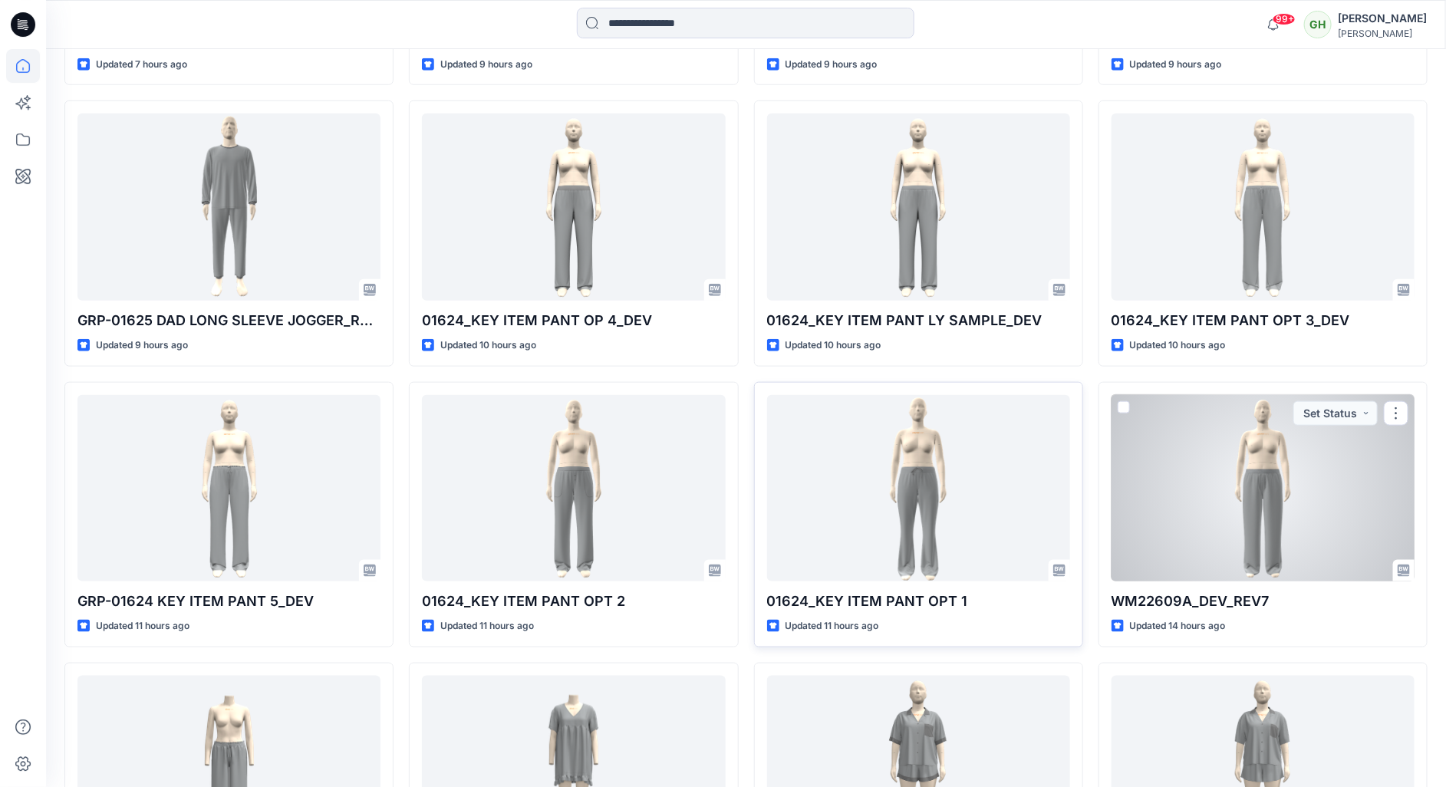
scroll to position [690, 0]
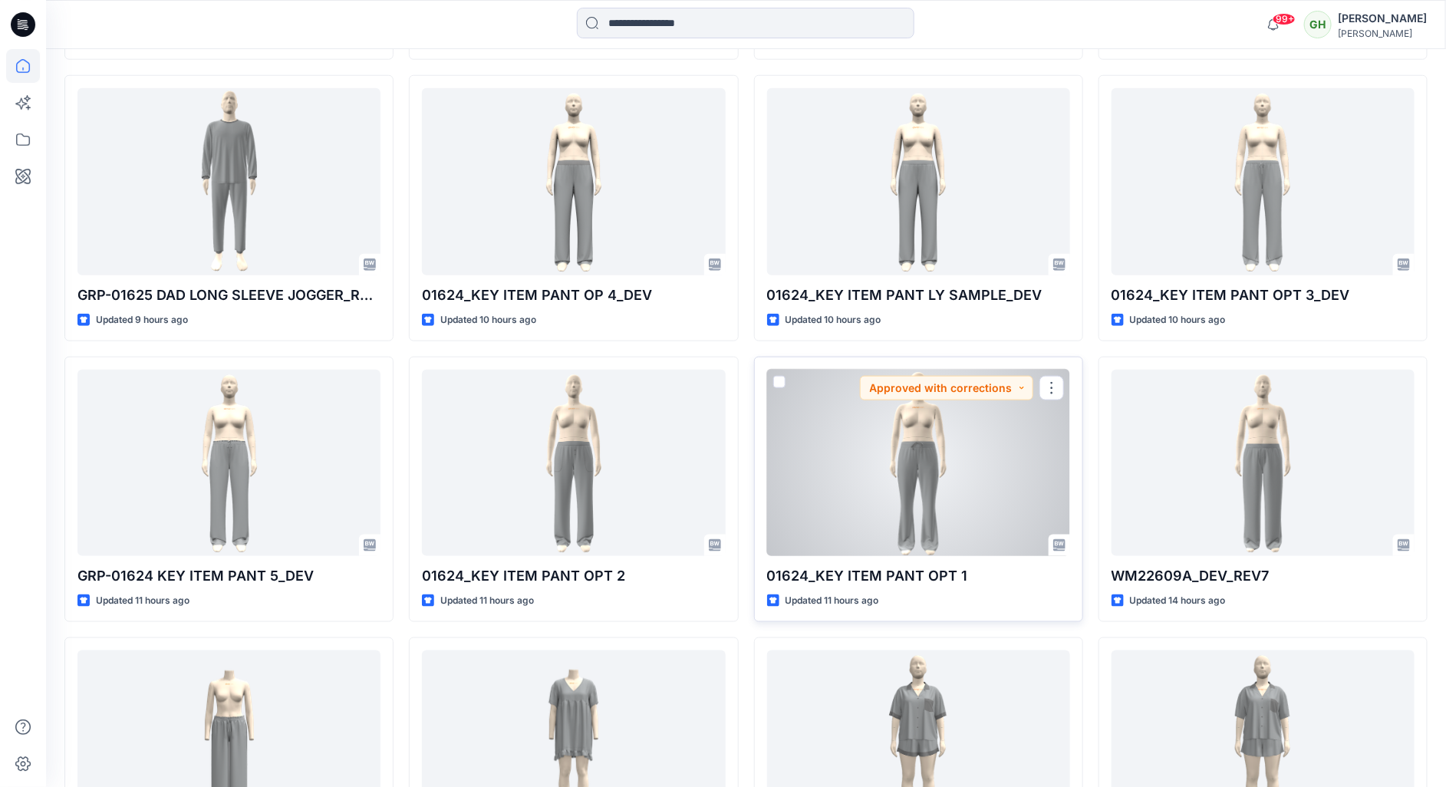
click at [910, 504] on div at bounding box center [918, 463] width 303 height 187
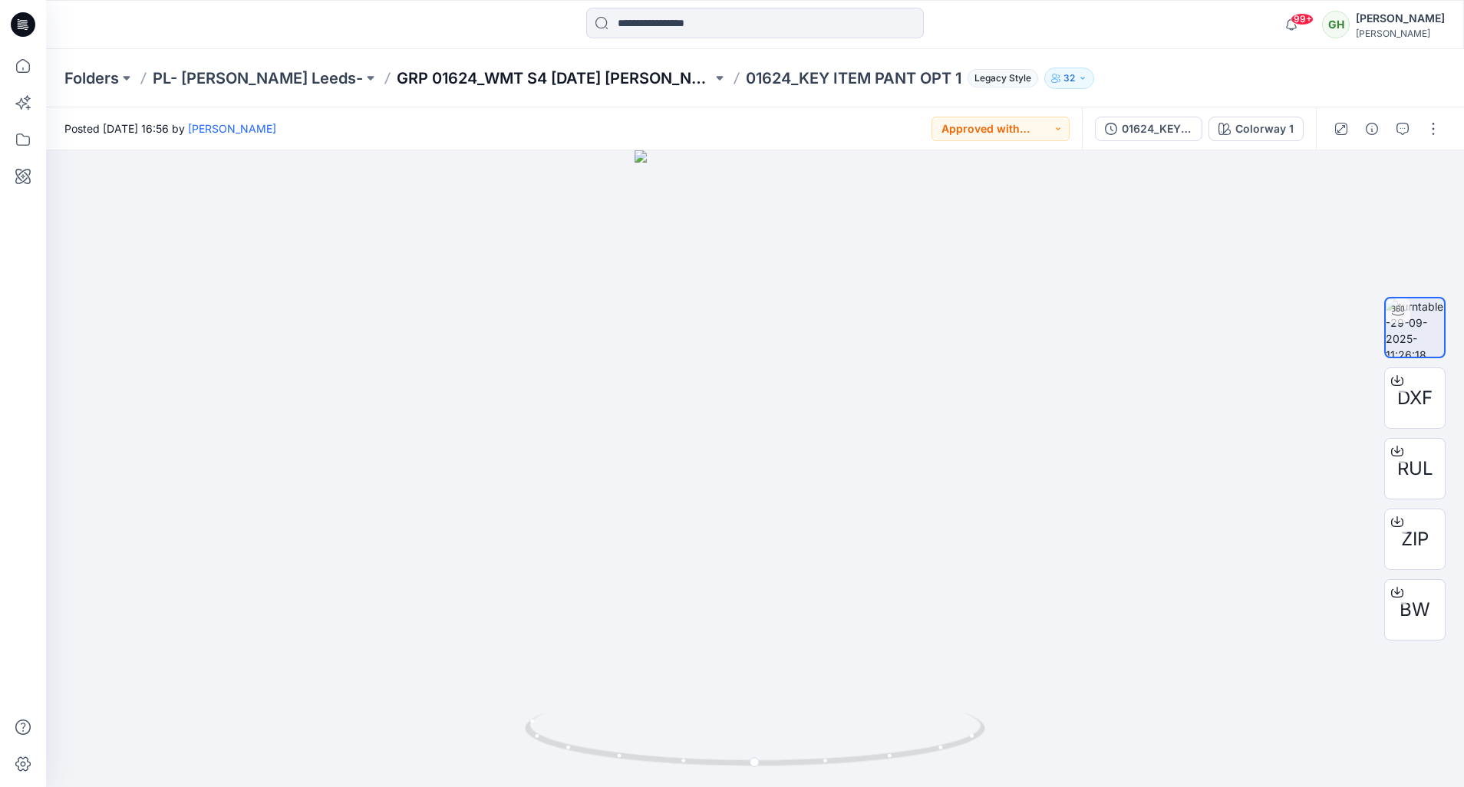
click at [548, 76] on p "GRP 01624_WMT S4 Halloween KIP" at bounding box center [554, 78] width 315 height 21
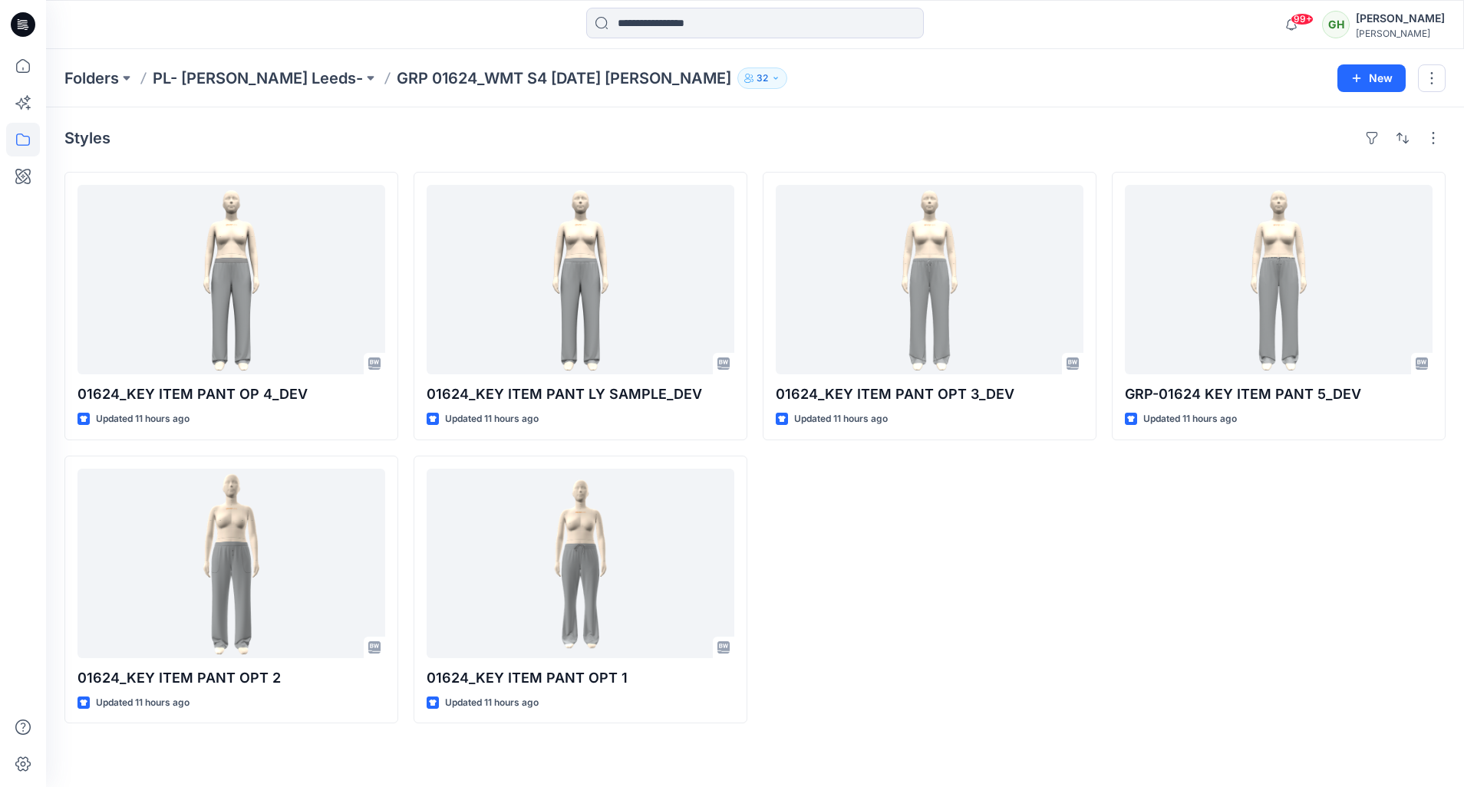
click at [25, 24] on icon at bounding box center [23, 24] width 25 height 25
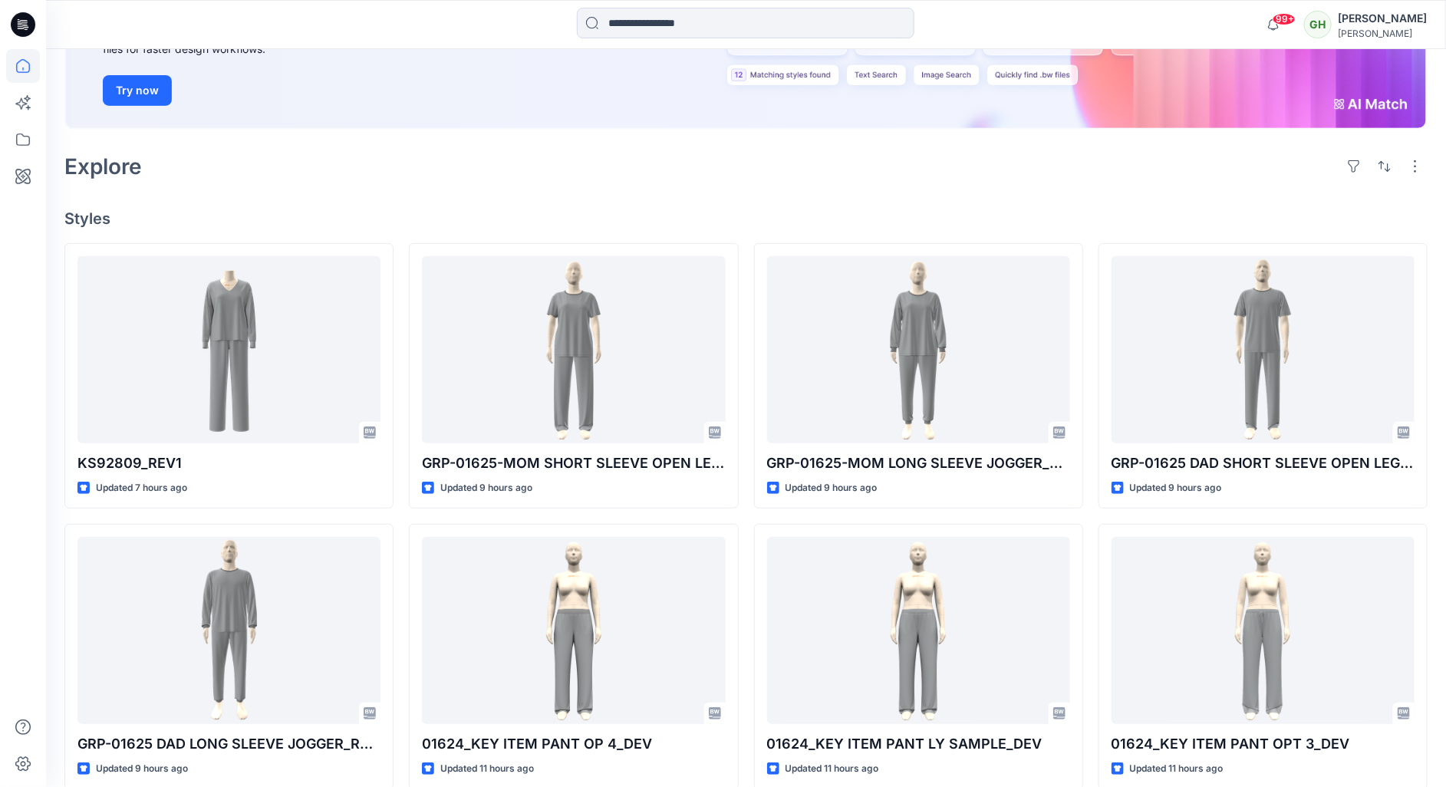
scroll to position [230, 0]
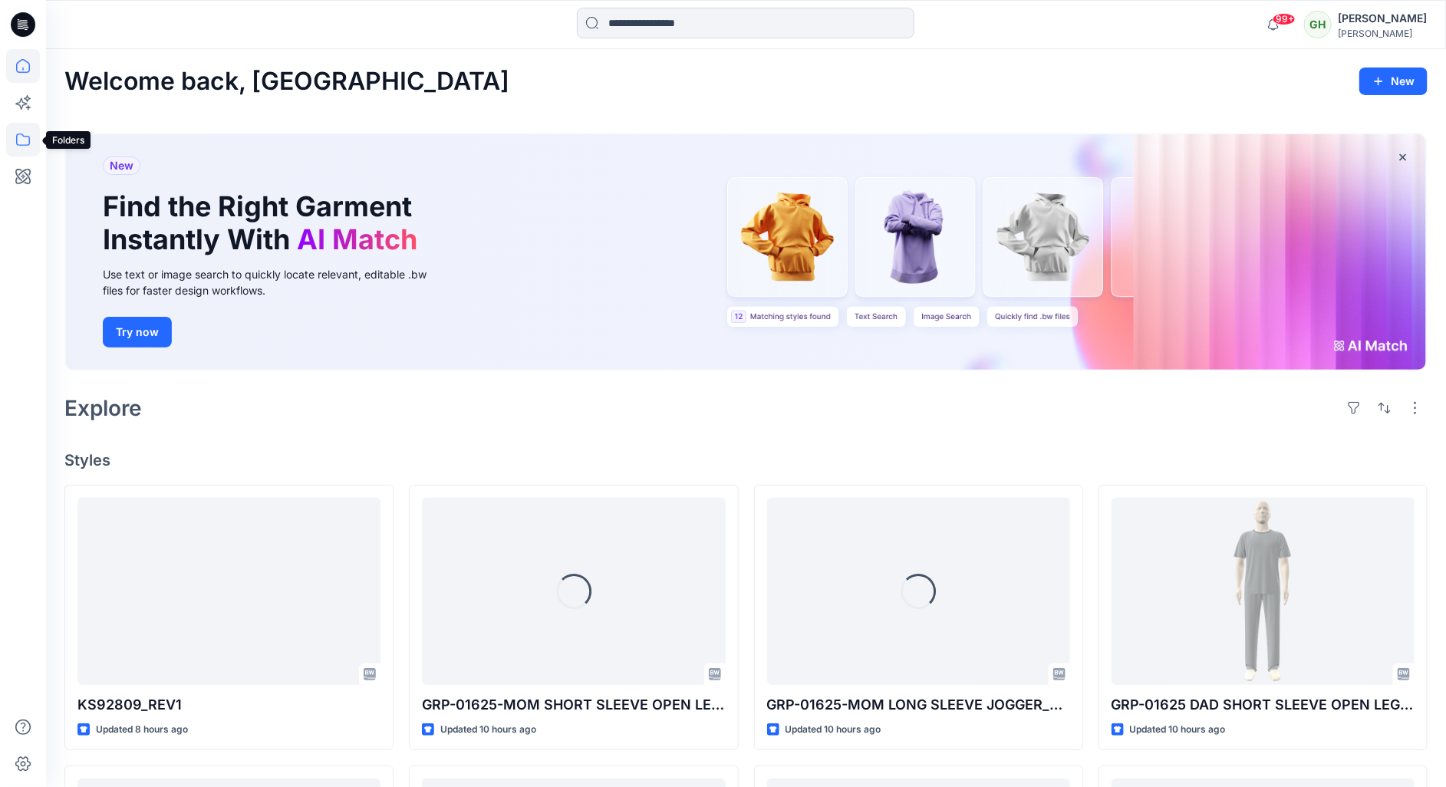
click at [8, 146] on icon at bounding box center [23, 140] width 34 height 34
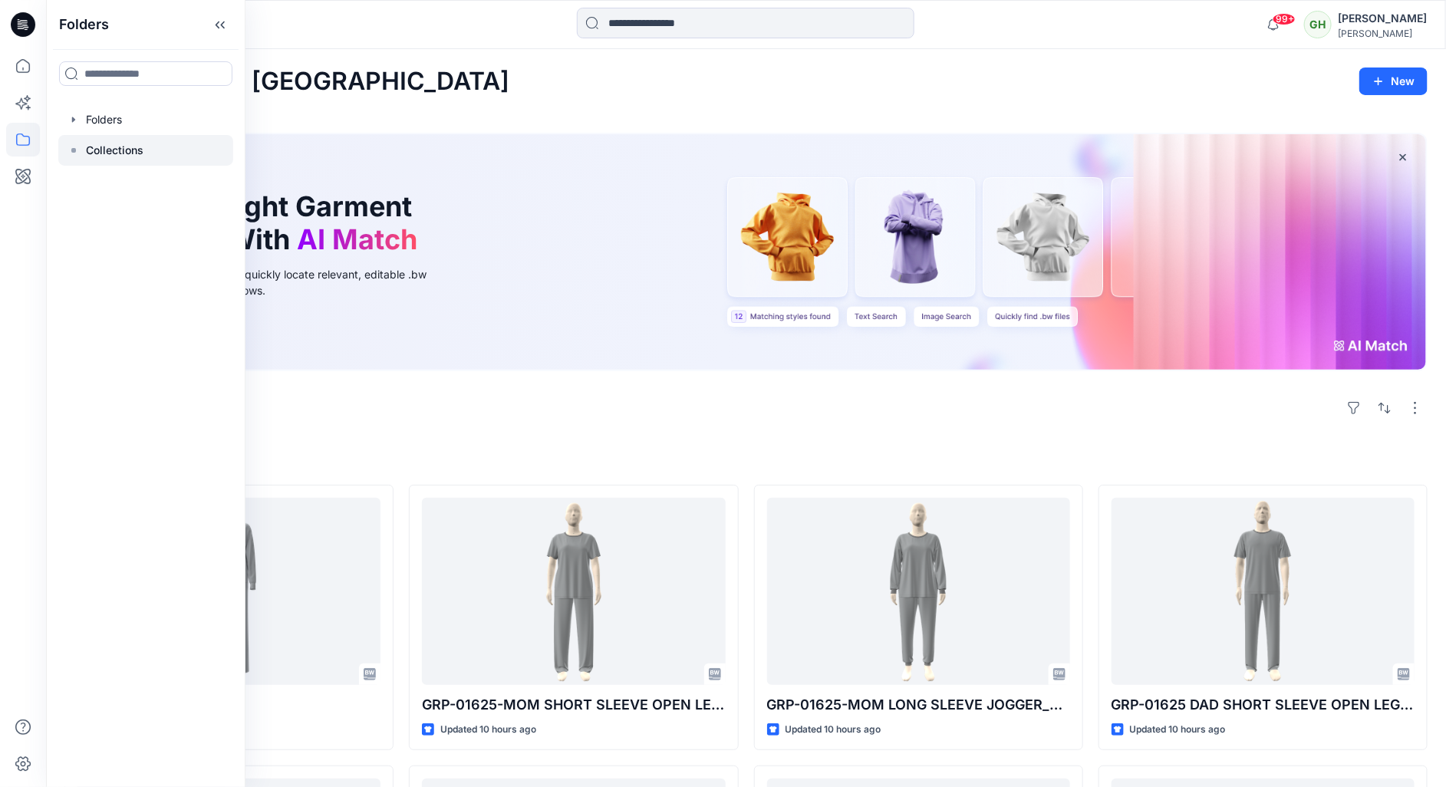
click at [166, 157] on div at bounding box center [145, 150] width 175 height 31
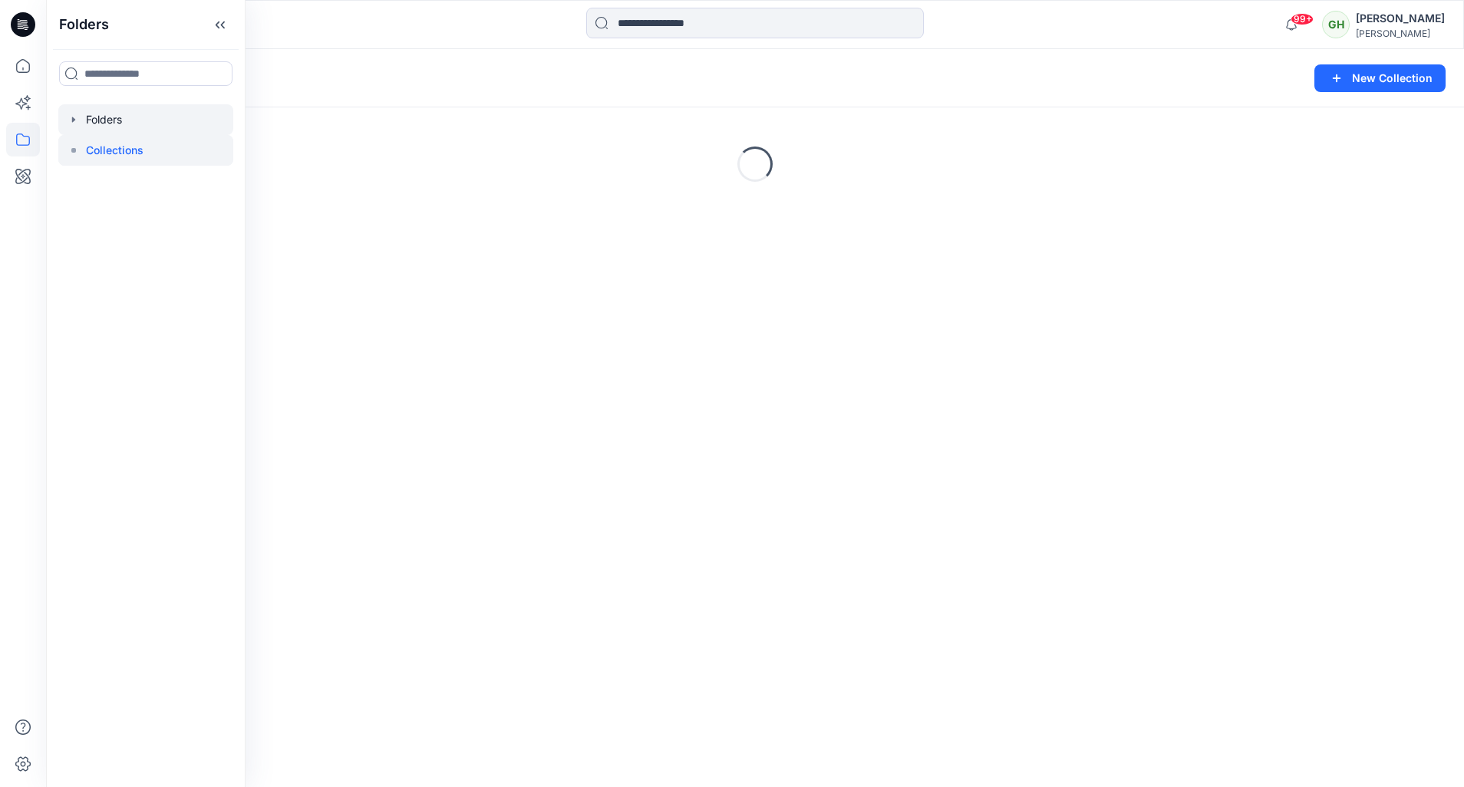
click at [122, 125] on div at bounding box center [145, 119] width 175 height 31
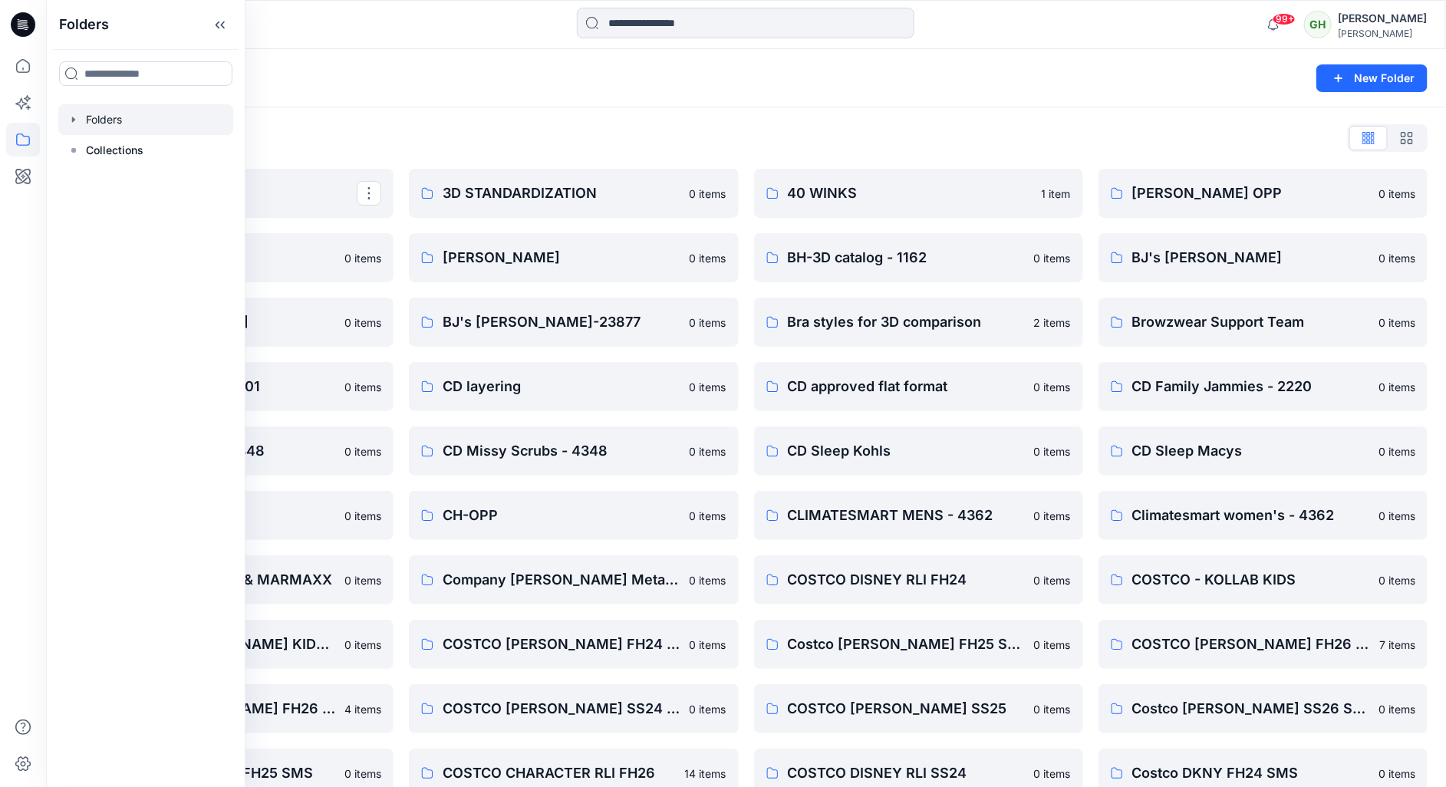
click at [635, 127] on div "Folders List" at bounding box center [745, 138] width 1363 height 25
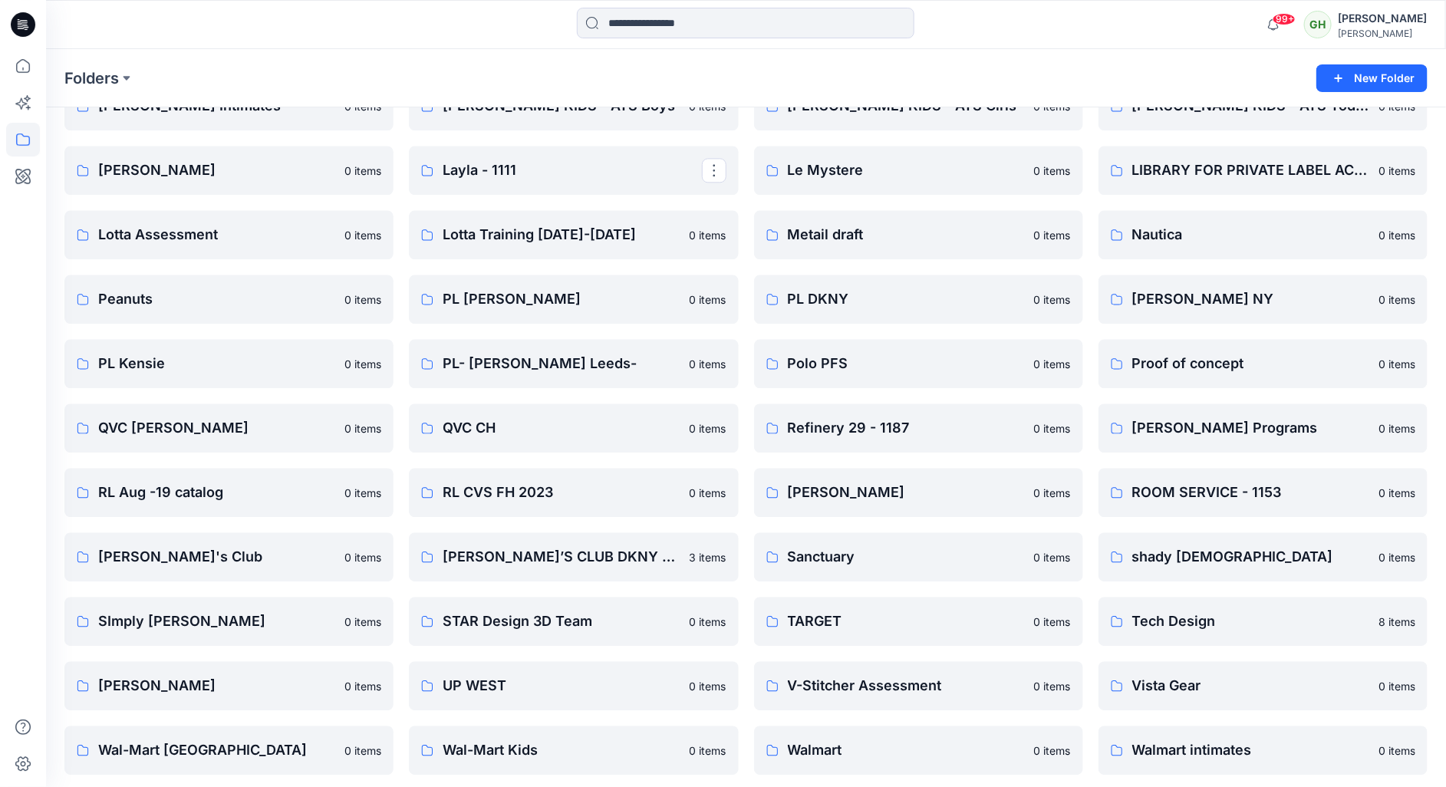
scroll to position [1744, 0]
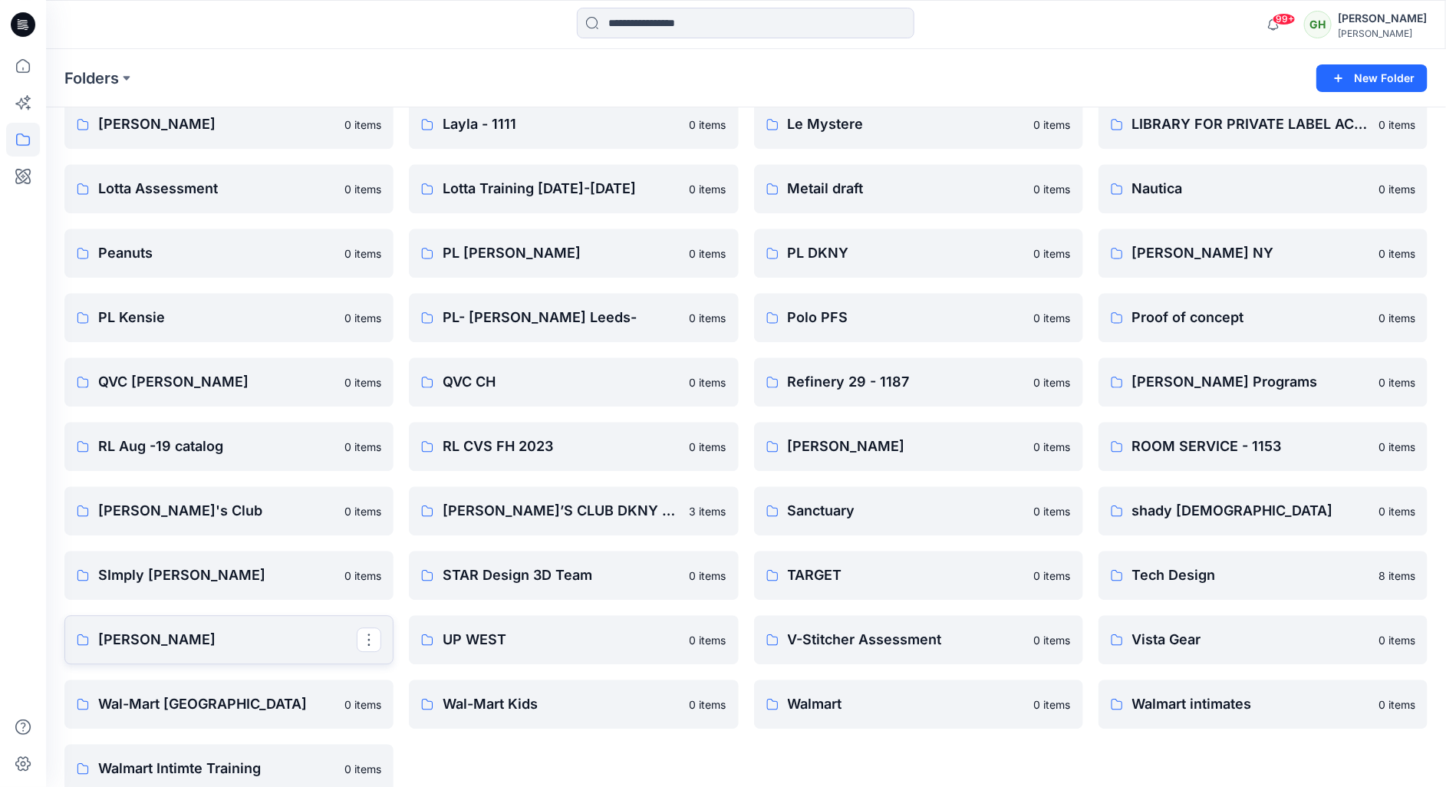
click at [230, 633] on p "Tommy Bahama" at bounding box center [227, 639] width 259 height 21
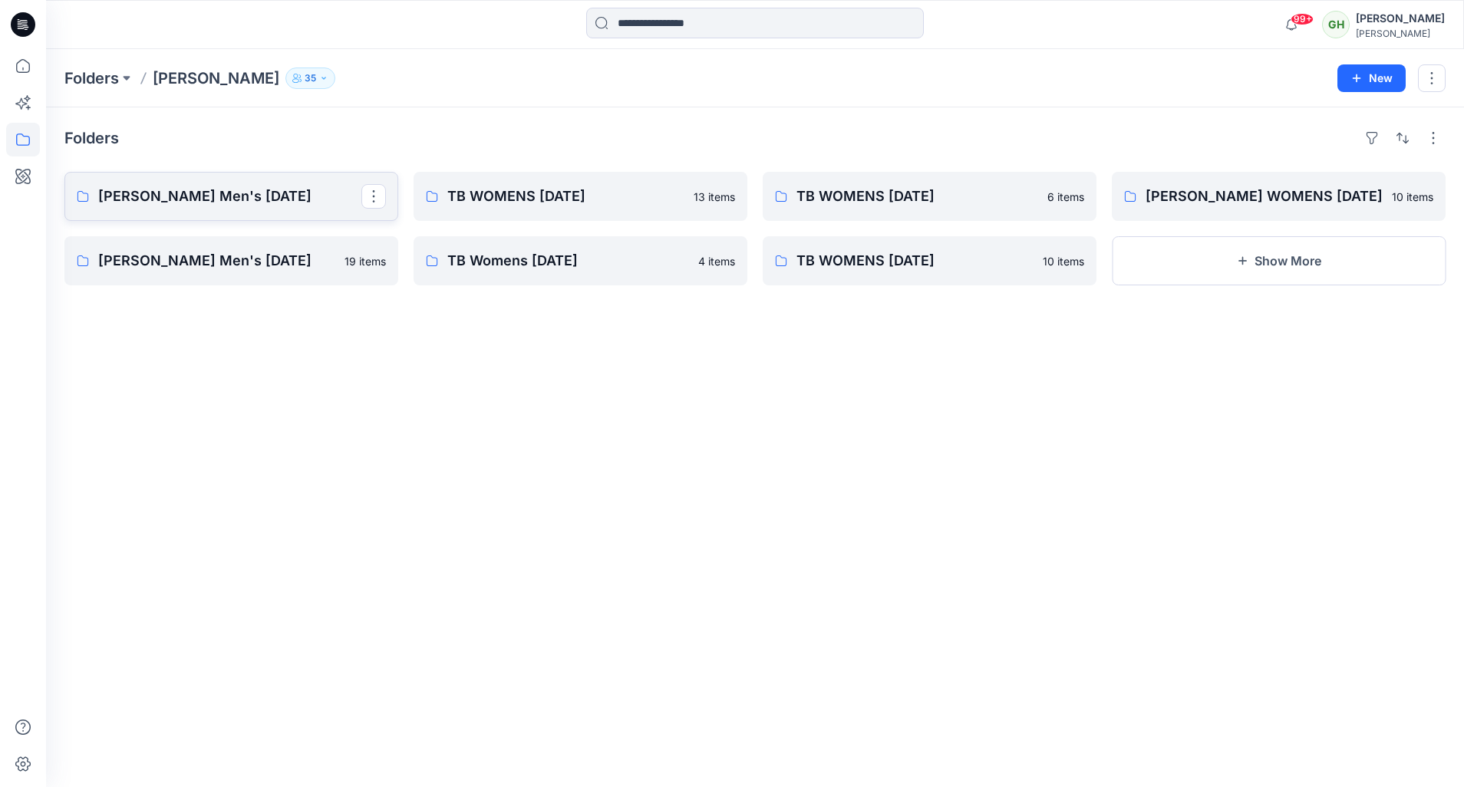
click at [269, 203] on p "Tommy Bahama Men's MAY 25" at bounding box center [229, 196] width 263 height 21
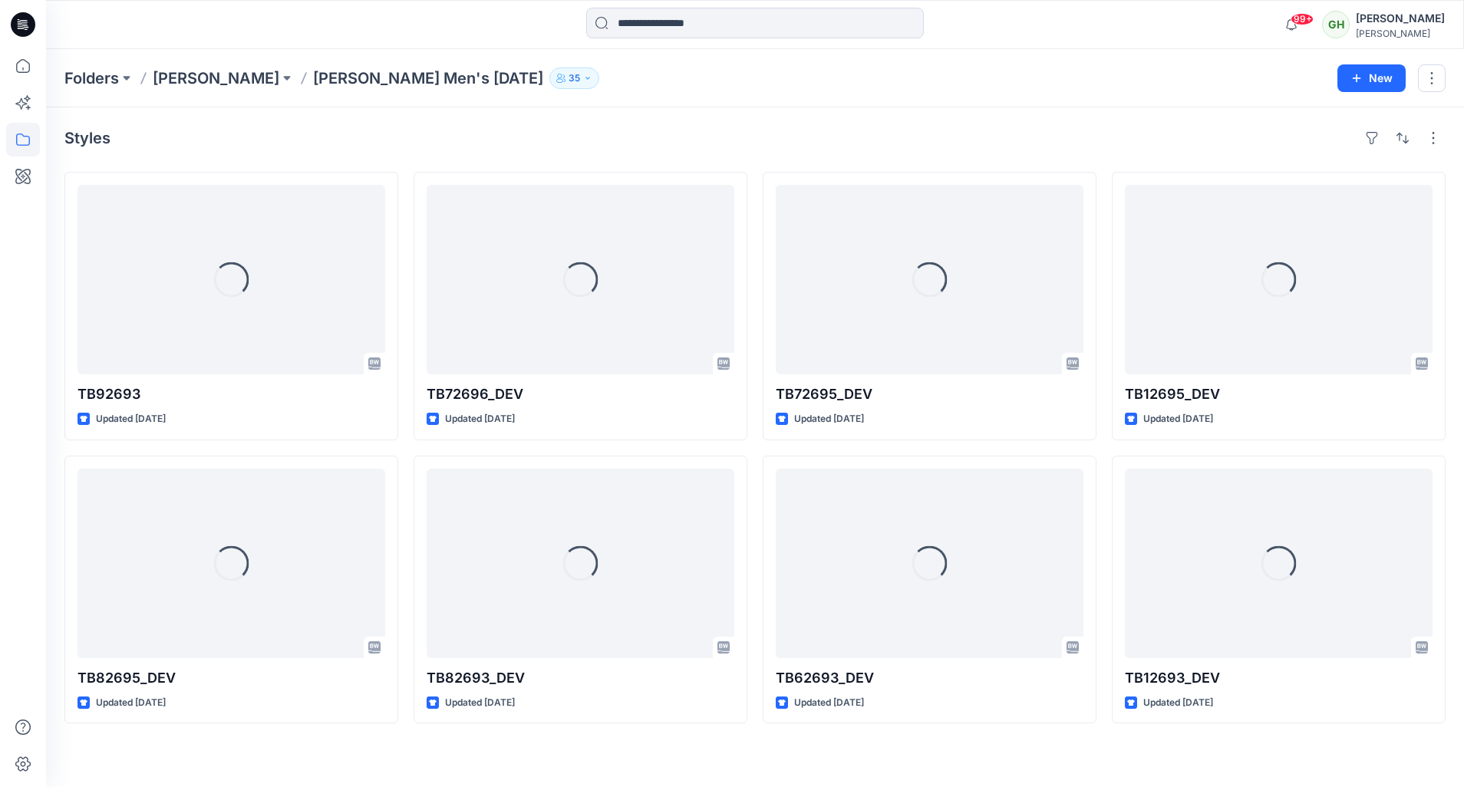
click at [459, 74] on p "Tommy Bahama Men's MAY 25" at bounding box center [428, 78] width 230 height 21
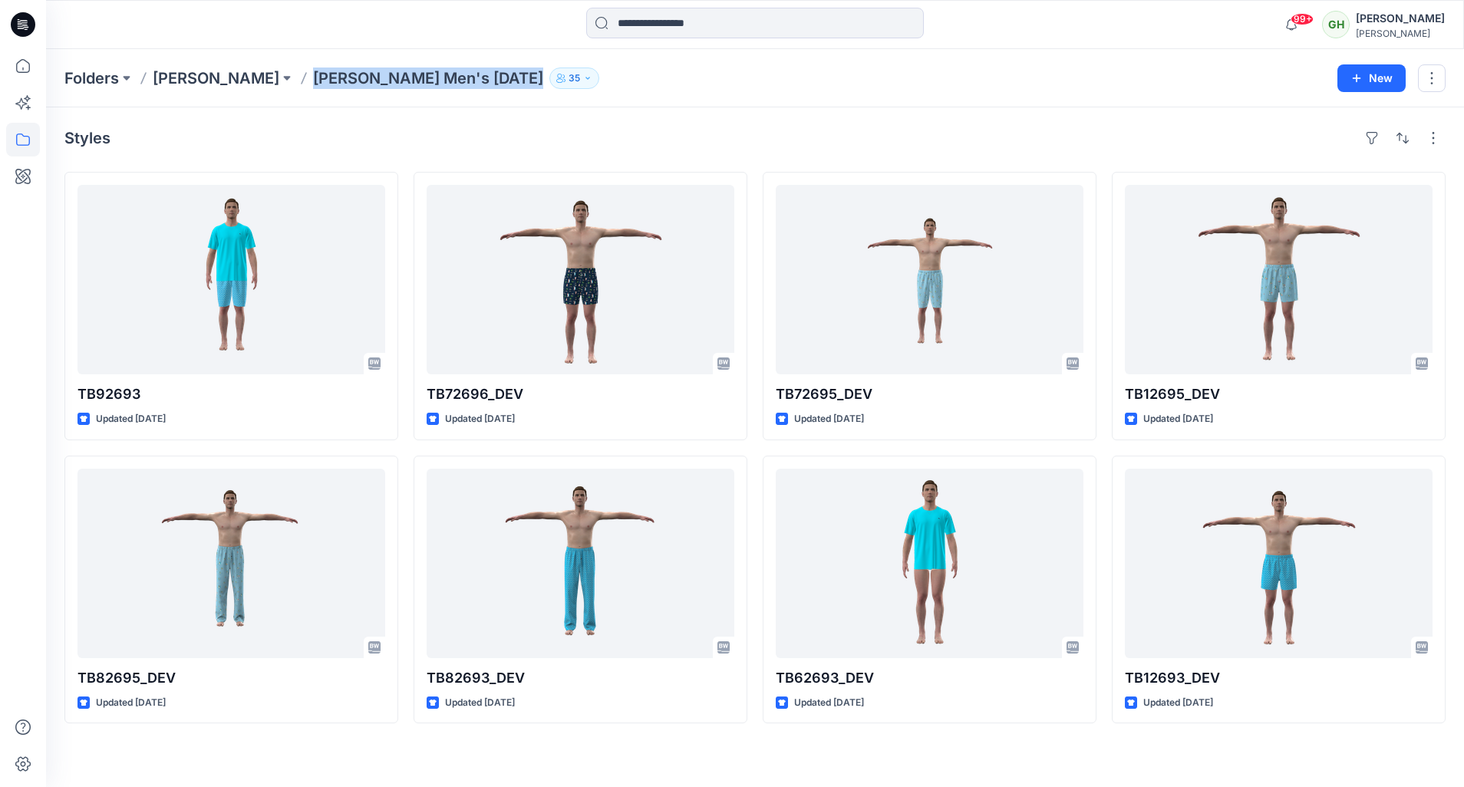
copy div "Tommy Bahama Men's MAY 25 35 New"
click at [196, 76] on p "Tommy Bahama" at bounding box center [216, 78] width 127 height 21
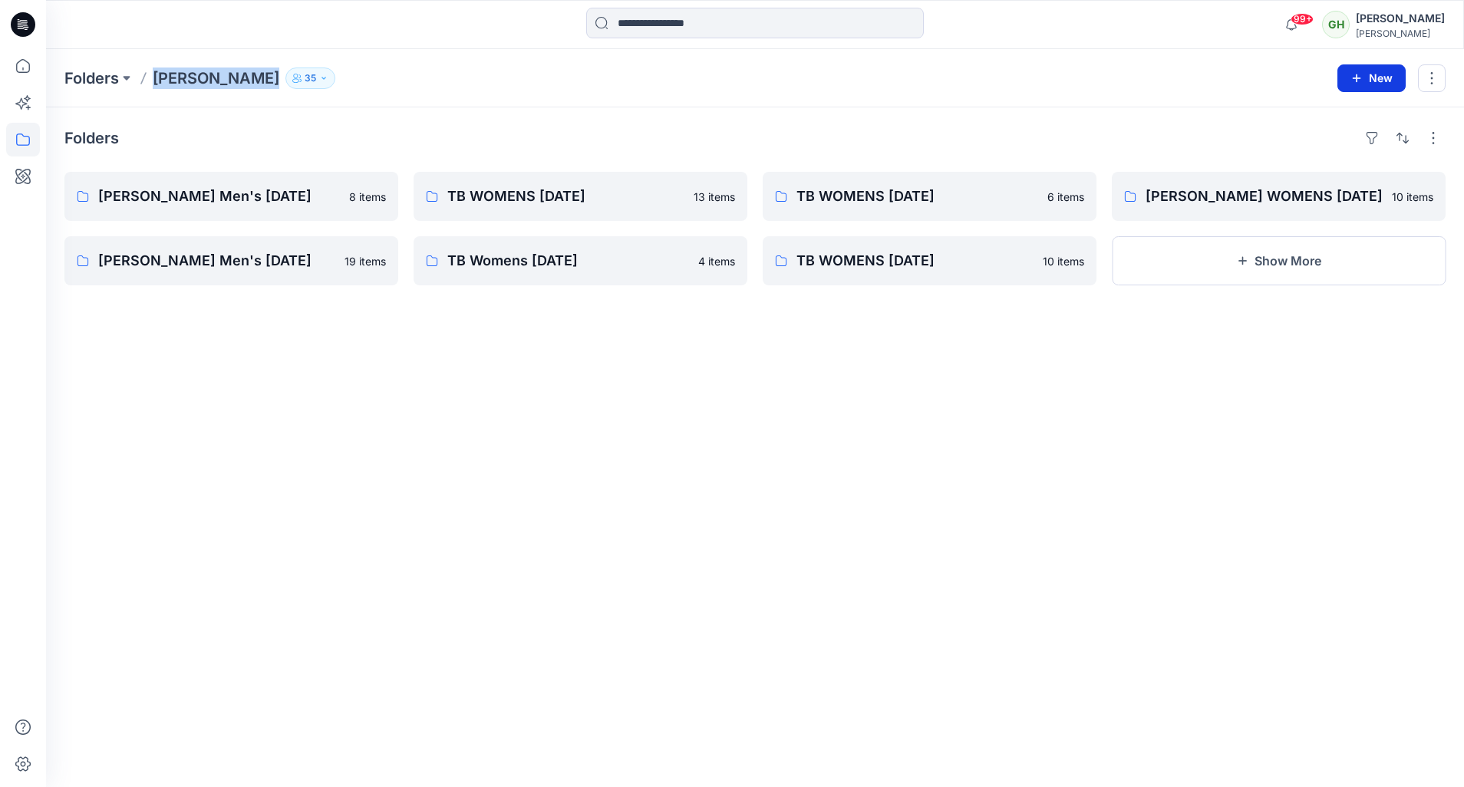
click at [1377, 85] on button "New" at bounding box center [1371, 78] width 68 height 28
click at [1347, 143] on p "New Folder" at bounding box center [1326, 145] width 57 height 16
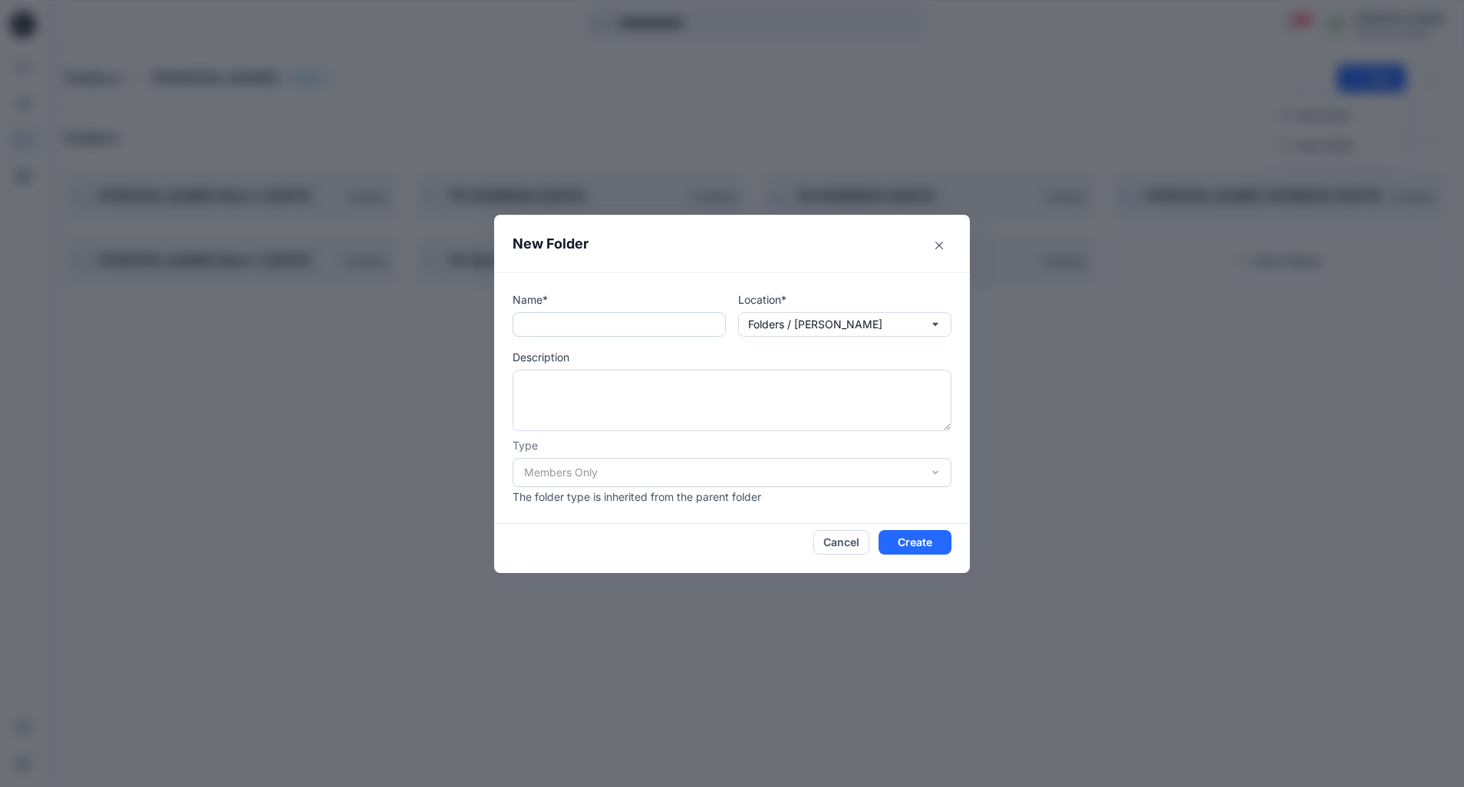
click at [700, 322] on input "text" at bounding box center [618, 324] width 213 height 25
paste input "**********"
click at [665, 327] on input "**********" at bounding box center [618, 324] width 213 height 25
type input "**********"
click at [907, 539] on button "Create" at bounding box center [914, 542] width 73 height 25
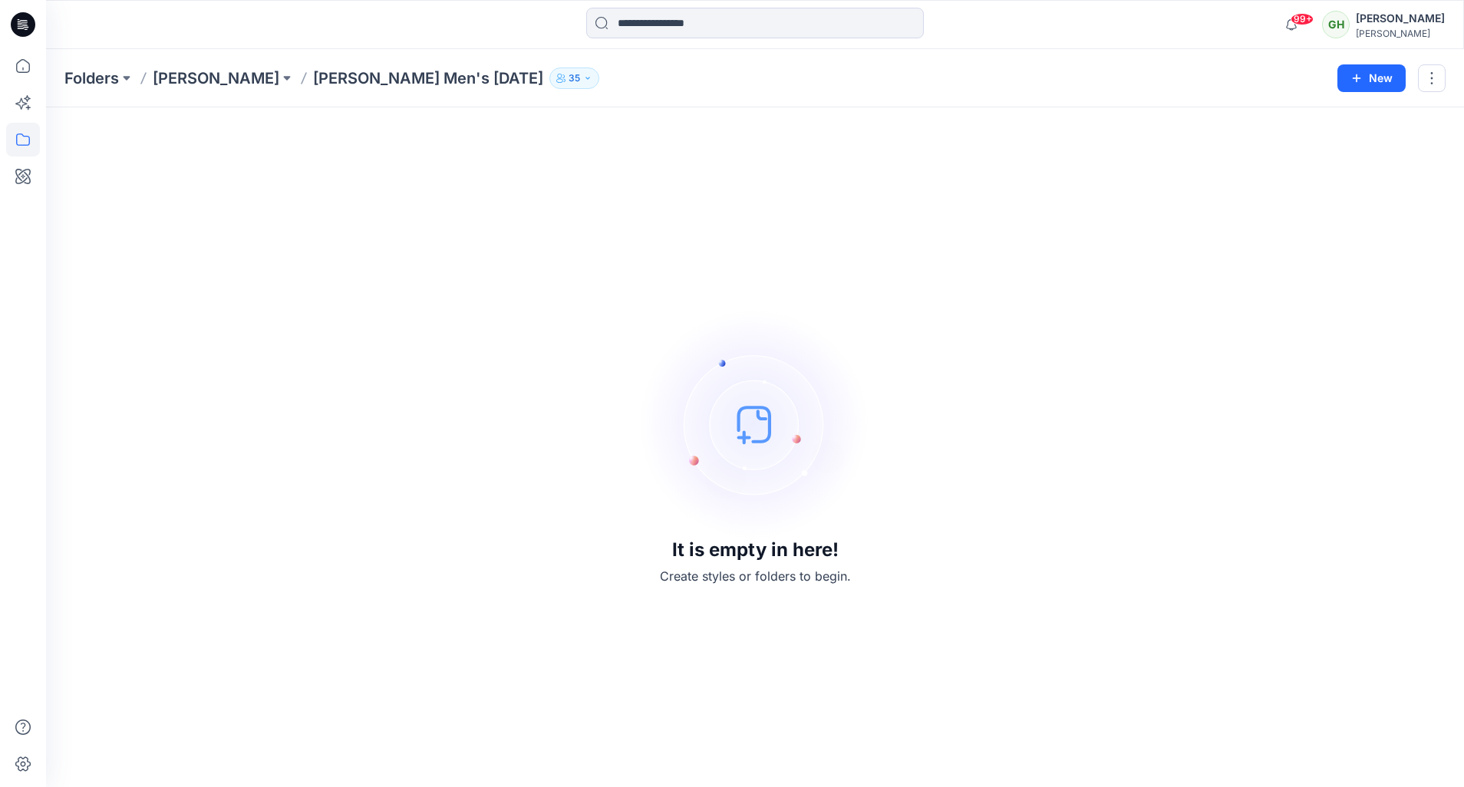
click at [5, 26] on div at bounding box center [22, 24] width 49 height 49
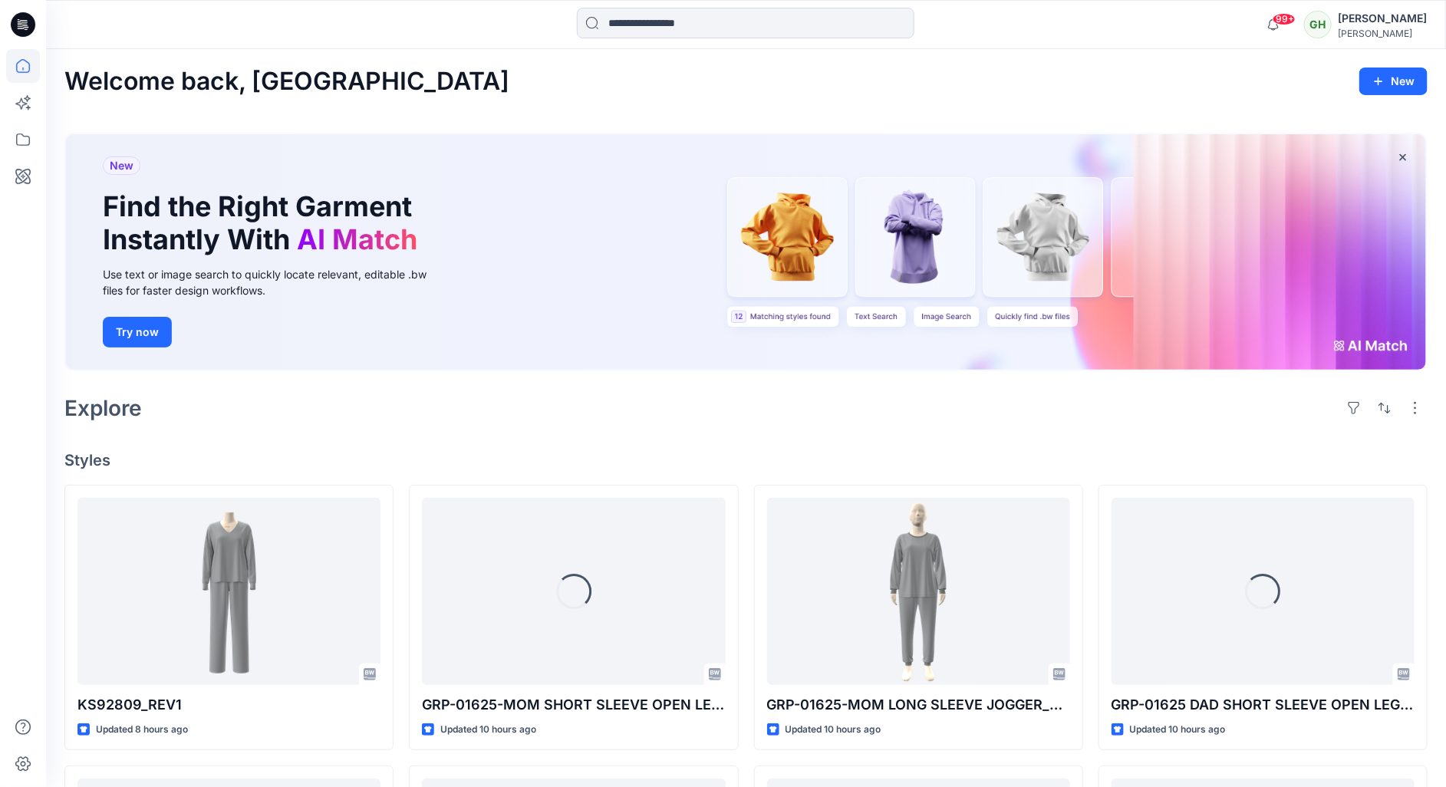
click at [24, 25] on icon at bounding box center [25, 25] width 6 height 1
